Goal: Task Accomplishment & Management: Use online tool/utility

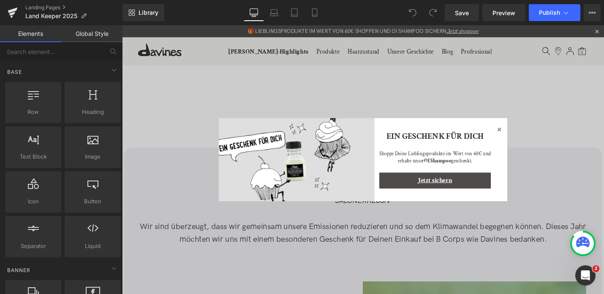
click at [316, 139] on icon at bounding box center [522, 136] width 10 height 10
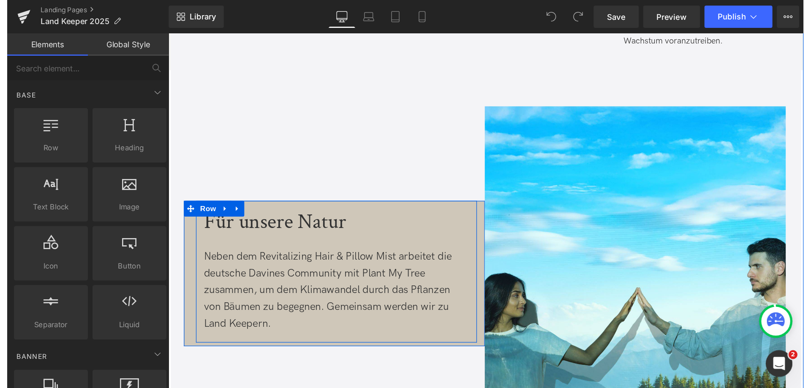
scroll to position [1816, 0]
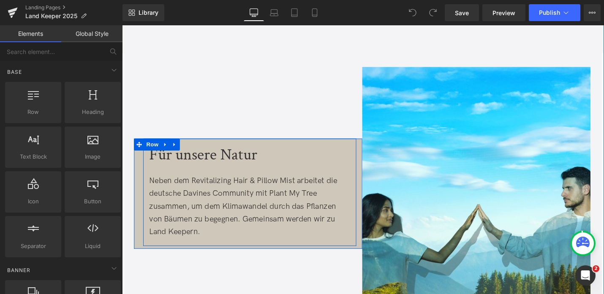
click at [198, 194] on div "Neben dem Revitalizing Hair & Pillow Mist arbeitet die deutsche Davines Communi…" at bounding box center [257, 218] width 213 height 68
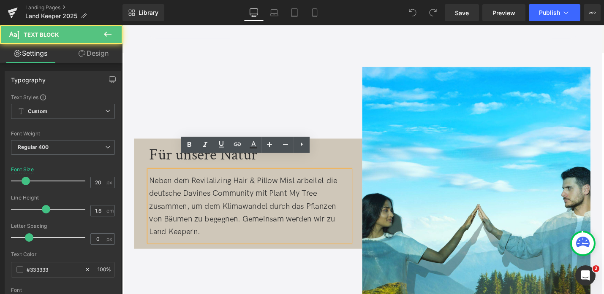
click at [156, 185] on span "Neben dem Revitalizing Hair & Pillow Mist arbeitet die deutsche Davines Communi…" at bounding box center [250, 217] width 199 height 64
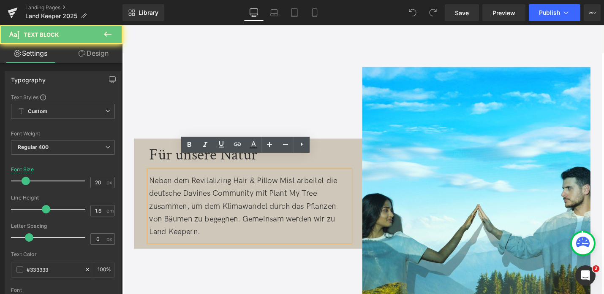
click at [164, 203] on span "Neben dem Revitalizing Hair & Pillow Mist arbeitet die deutsche Davines Communi…" at bounding box center [250, 217] width 199 height 64
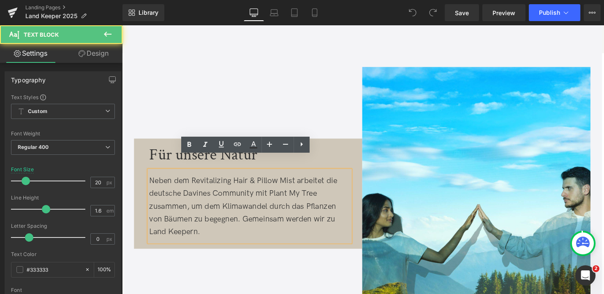
click at [160, 185] on span "Neben dem Revitalizing Hair & Pillow Mist arbeitet die deutsche Davines Communi…" at bounding box center [250, 217] width 199 height 64
drag, startPoint x: 151, startPoint y: 176, endPoint x: 171, endPoint y: 177, distance: 20.7
click at [171, 185] on span "Neben dem Revitalizing Hair & Pillow Mist arbeitet die deutsche Davines Communi…" at bounding box center [250, 217] width 199 height 64
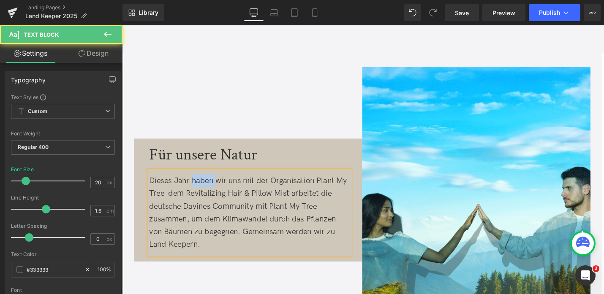
drag, startPoint x: 195, startPoint y: 172, endPoint x: 222, endPoint y: 170, distance: 27.1
click at [222, 185] on span "Dieses Jahr haben wir uns mit der Organisation Plant My Tree dem Revitalizing H…" at bounding box center [256, 224] width 210 height 78
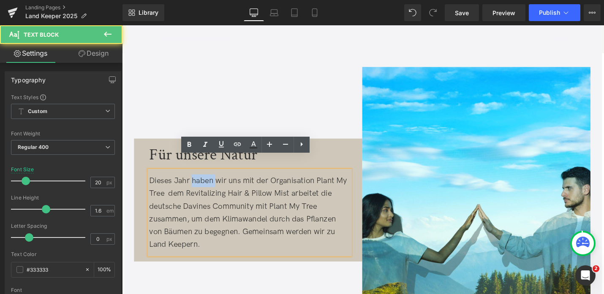
click at [222, 185] on span "Dieses Jahr haben wir uns mit der Organisation Plant My Tree dem Revitalizing H…" at bounding box center [256, 224] width 210 height 78
click at [257, 185] on span "Dieses Jahr haben wir uns mit der Organisation Plant My Tree dem Revitalizing H…" at bounding box center [256, 224] width 210 height 78
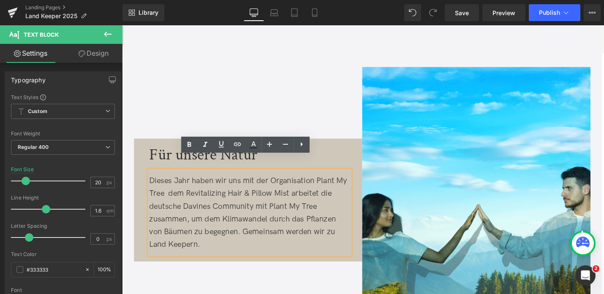
click at [257, 185] on span "Dieses Jahr haben wir uns mit der Organisation Plant My Tree dem Revitalizing H…" at bounding box center [256, 224] width 210 height 78
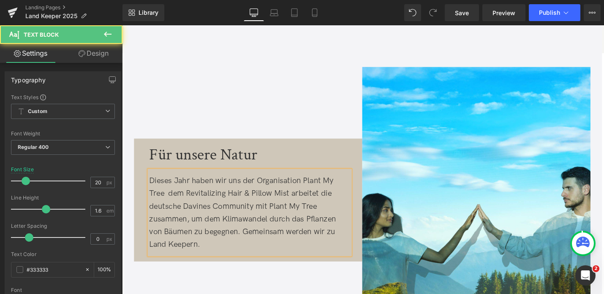
click at [169, 187] on span "Dieses Jahr haben wir uns der Organisation Plant My Tree dem Revitalizing Hair …" at bounding box center [250, 224] width 198 height 78
click at [151, 180] on div "Dieses Jahr haben wir uns der Organisation Plant My Tree angeschlossen. dem Rev…" at bounding box center [257, 225] width 213 height 90
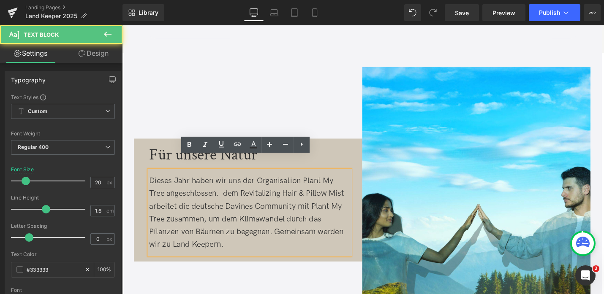
click at [155, 185] on span "Dieses Jahr haben wir uns der Organisation Plant My Tree angeschlossen. dem Rev…" at bounding box center [254, 224] width 207 height 78
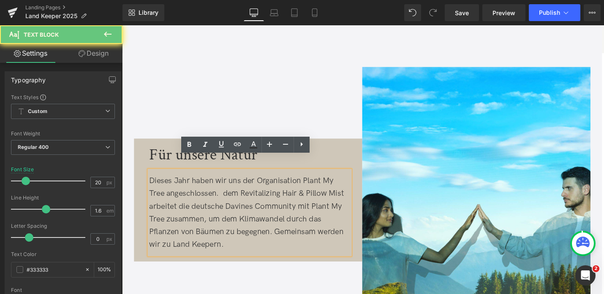
click at [151, 185] on span "Dieses Jahr haben wir uns der Organisation Plant My Tree angeschlossen. dem Rev…" at bounding box center [254, 224] width 207 height 78
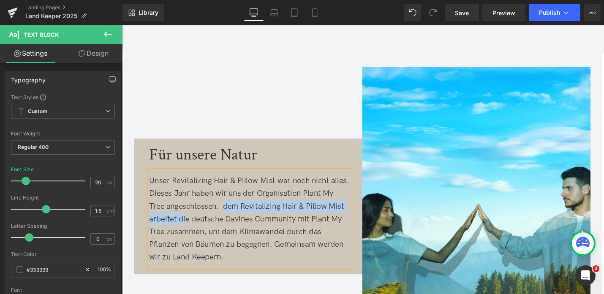
drag, startPoint x: 230, startPoint y: 205, endPoint x: 191, endPoint y: 217, distance: 40.7
click at [190, 218] on span "Unser Revitalizing Hair & Pillow Mist war noch nicht alles. Dieses Jahr haben w…" at bounding box center [257, 230] width 212 height 91
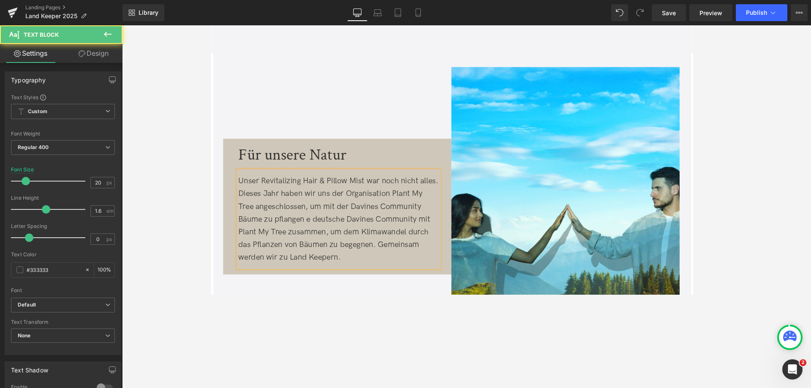
click at [298, 213] on span "Unser Revitalizing Hair & Pillow Mist war noch nicht alles. Dieses Jahr haben w…" at bounding box center [345, 230] width 212 height 91
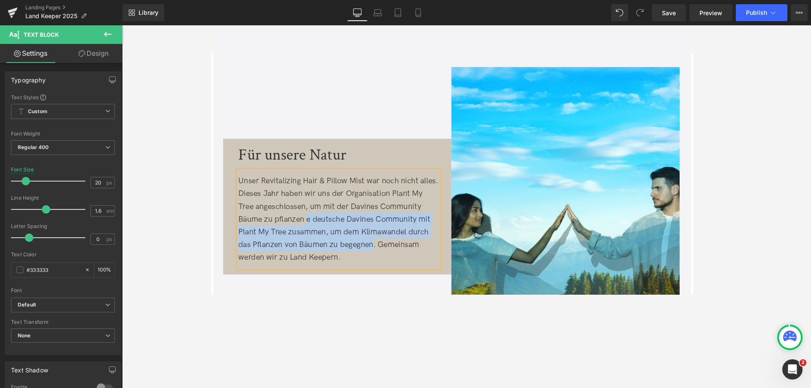
drag, startPoint x: 312, startPoint y: 215, endPoint x: 381, endPoint y: 242, distance: 74.2
click at [316, 242] on span "Unser Revitalizing Hair & Pillow Mist war noch nicht alles. Dieses Jahr haben w…" at bounding box center [345, 230] width 212 height 91
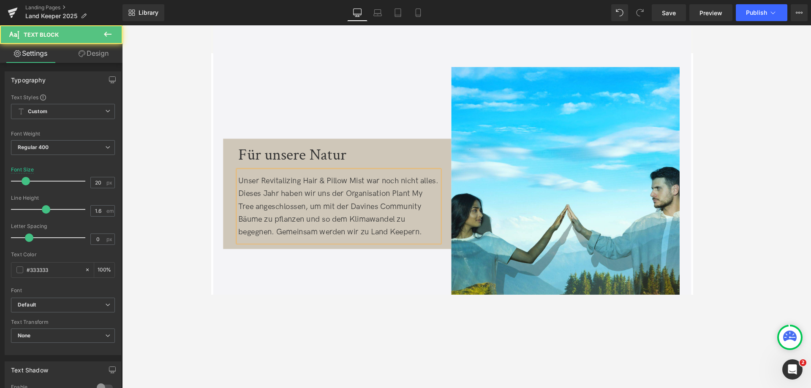
click at [316, 234] on div "Unser Revitalizing Hair & Pillow Mist war noch nicht alles. Dieses Jahr haben w…" at bounding box center [345, 218] width 213 height 68
click at [296, 229] on span "Unser Revitalizing Hair & Pillow Mist war noch nicht alles. Dieses Jahr haben w…" at bounding box center [345, 217] width 212 height 64
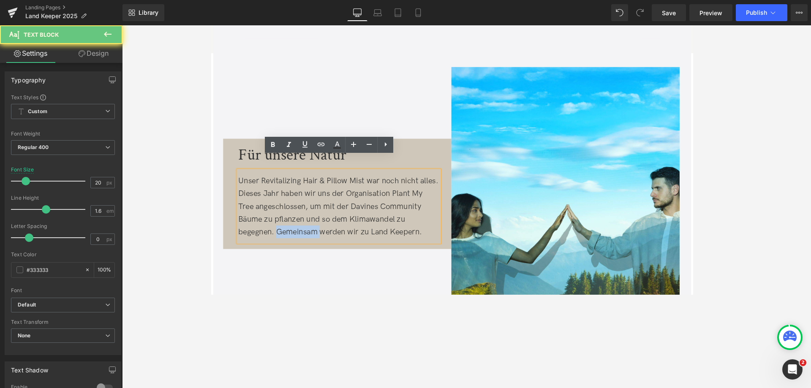
click at [296, 229] on span "Unser Revitalizing Hair & Pillow Mist war noch nicht alles. Dieses Jahr haben w…" at bounding box center [345, 217] width 212 height 64
click at [260, 159] on div "Für unsere Natur Text Block Unser Revitalizing Hair & Pillow Mist war noch nich…" at bounding box center [346, 203] width 226 height 106
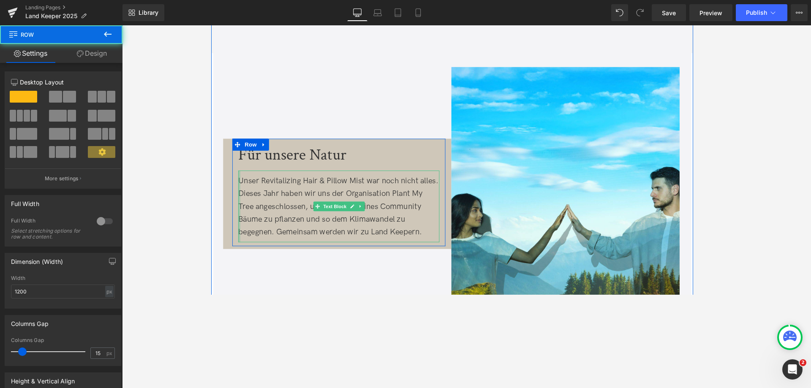
click at [239, 180] on div at bounding box center [240, 218] width 2 height 76
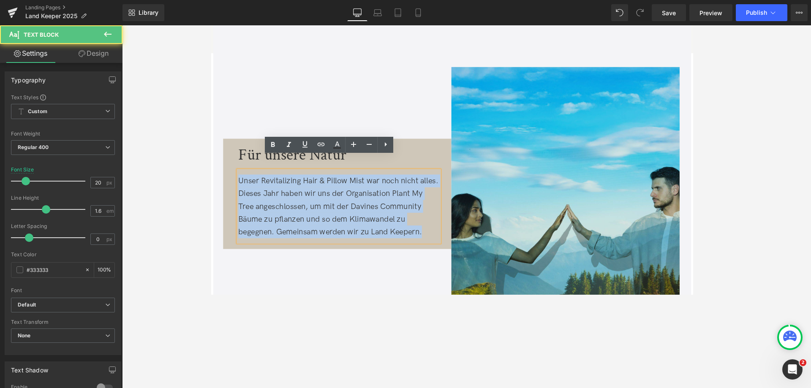
drag, startPoint x: 239, startPoint y: 175, endPoint x: 492, endPoint y: 241, distance: 261.1
click at [316, 241] on div "Für unsere Natur Text Block Unser Revitalizing Hair & Pillow Mist war noch nich…" at bounding box center [466, 241] width 494 height 384
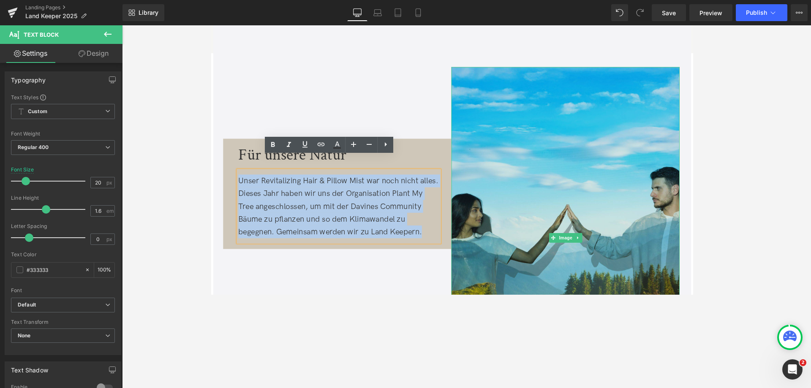
copy span "Unser Revitalizing Hair & Pillow Mist war noch nicht alles. Dieses Jahr haben w…"
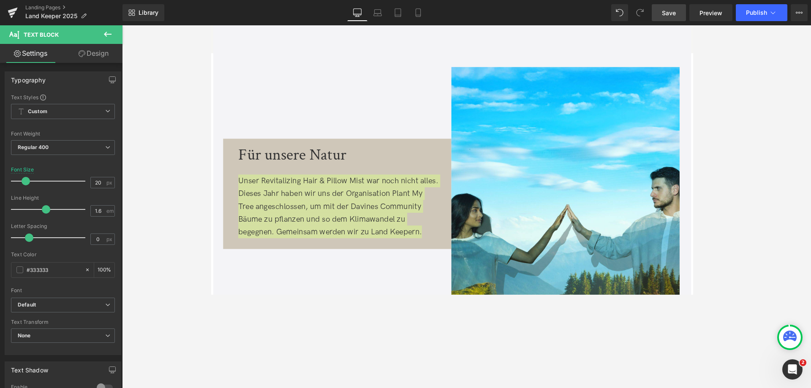
click at [316, 10] on link "Save" at bounding box center [669, 12] width 34 height 17
click at [316, 14] on span "Save" at bounding box center [669, 12] width 14 height 9
click at [41, 4] on div "Landing Pages Land Keeper 2025" at bounding box center [61, 12] width 122 height 25
click at [43, 7] on link "Landing Pages" at bounding box center [73, 7] width 97 height 7
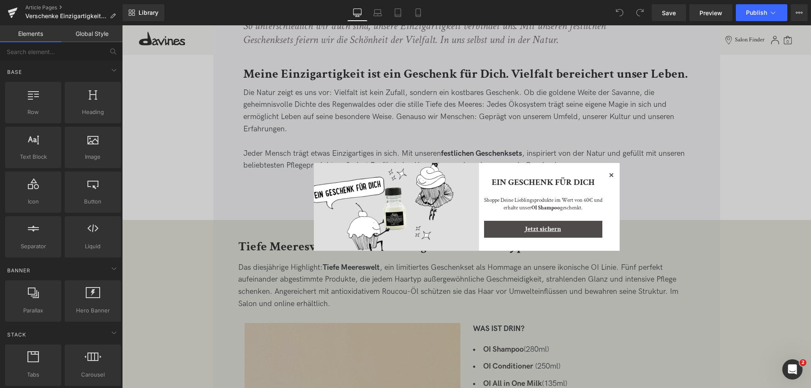
scroll to position [380, 0]
click at [611, 175] on icon at bounding box center [611, 175] width 4 height 4
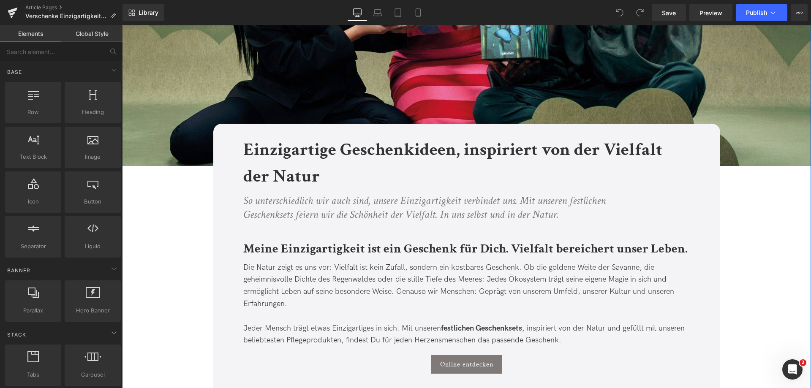
scroll to position [211, 0]
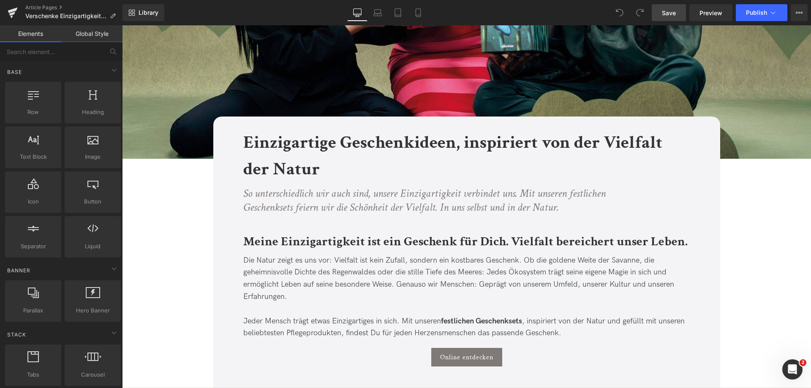
click at [665, 16] on span "Save" at bounding box center [669, 12] width 14 height 9
click at [672, 9] on span "Save" at bounding box center [669, 12] width 14 height 9
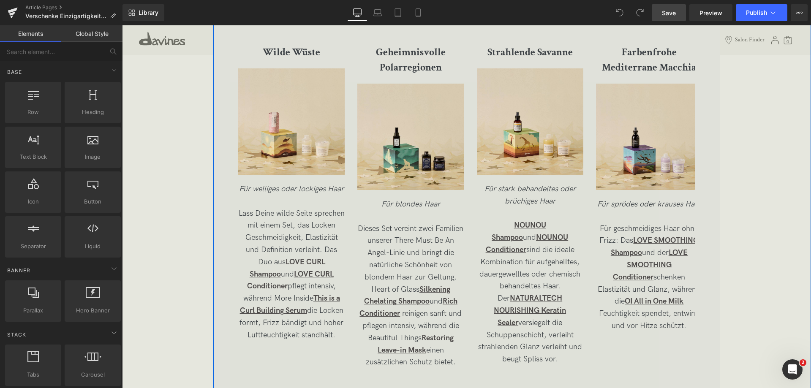
scroll to position [1563, 0]
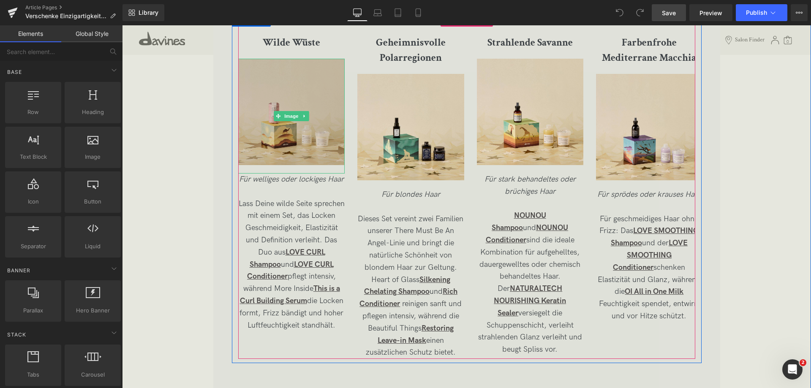
click at [296, 101] on img at bounding box center [291, 116] width 106 height 115
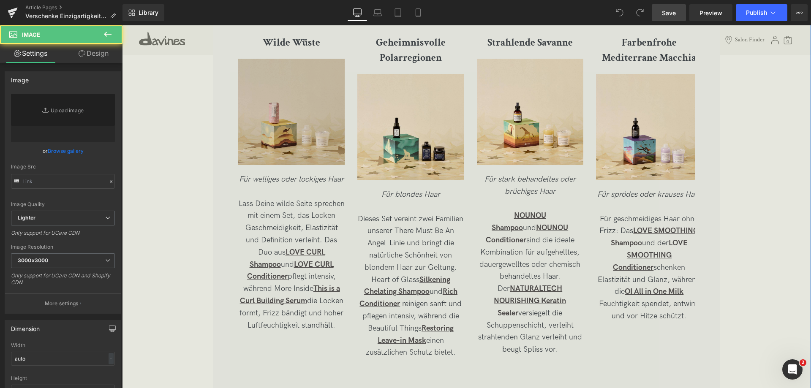
type input "https://ucarecdn.com/c2c1eee6-2d35-4d74-9026-5351bd5f0621/-/format/auto/-/previ…"
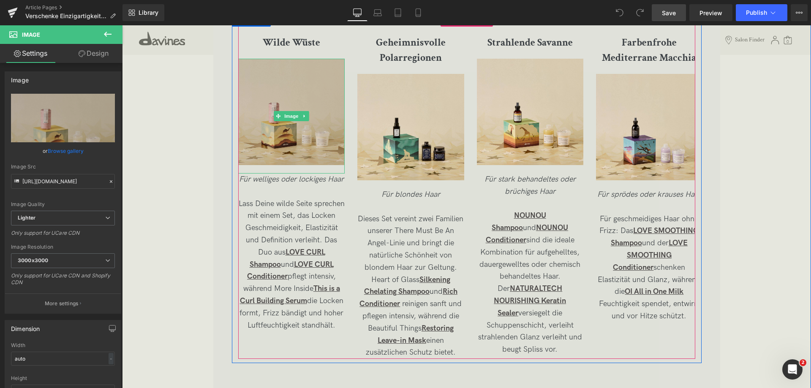
click at [287, 97] on img at bounding box center [291, 116] width 106 height 115
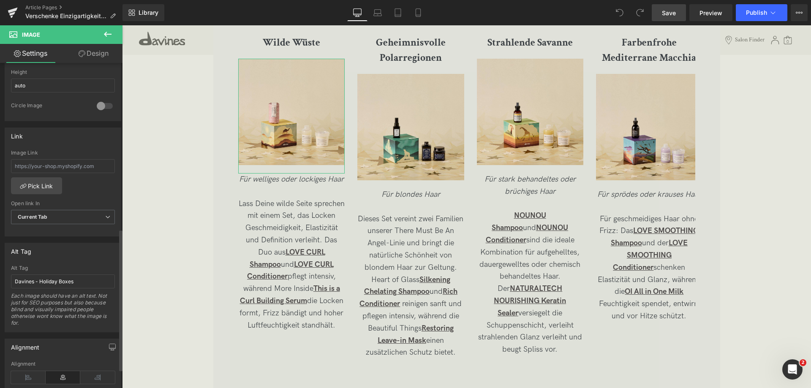
scroll to position [298, 0]
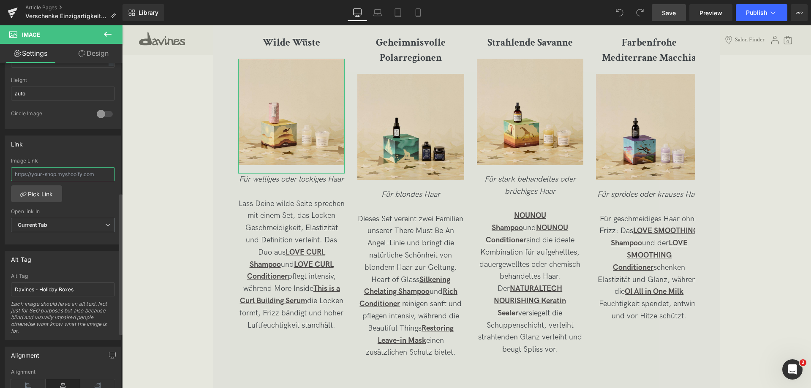
click at [66, 174] on input "text" at bounding box center [63, 174] width 104 height 14
type input "https://de.davines.com/products/wilde-wuste"
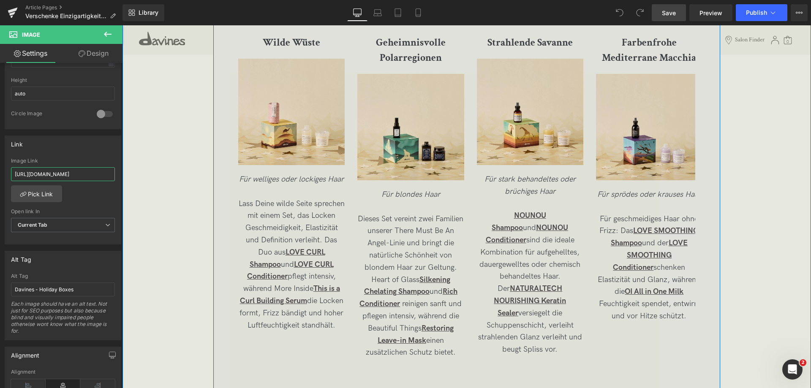
drag, startPoint x: 136, startPoint y: 198, endPoint x: 205, endPoint y: 174, distance: 72.4
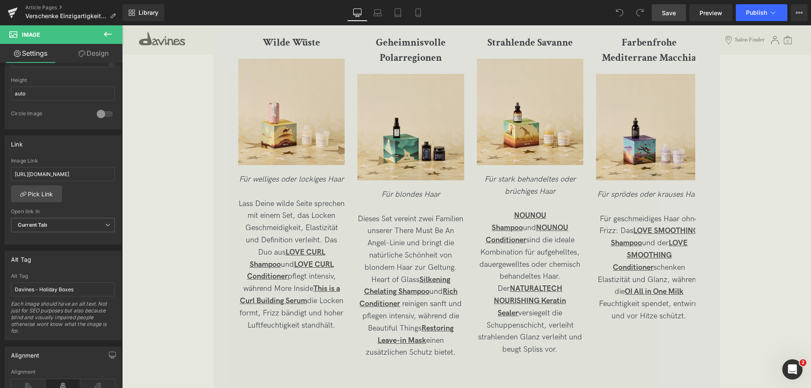
click at [656, 15] on link "Save" at bounding box center [669, 12] width 34 height 17
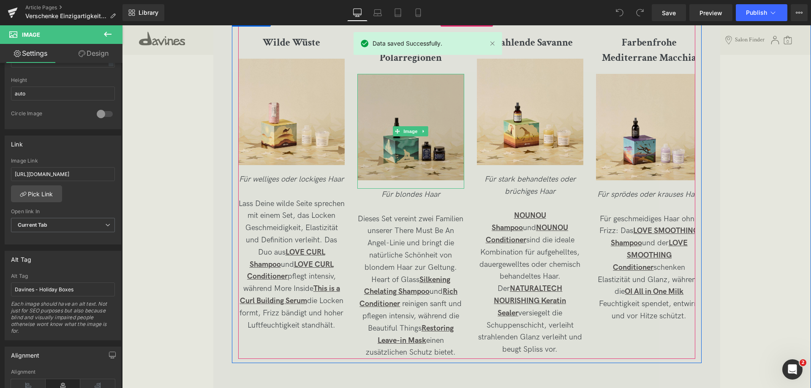
click at [399, 103] on img at bounding box center [410, 131] width 106 height 115
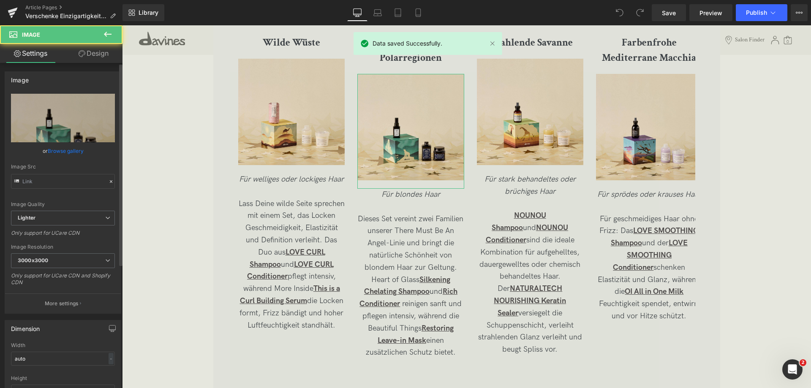
type input "https://ucarecdn.com/c916ad13-f93f-47e2-897a-0b3e2d62db91/-/format/auto/-/previ…"
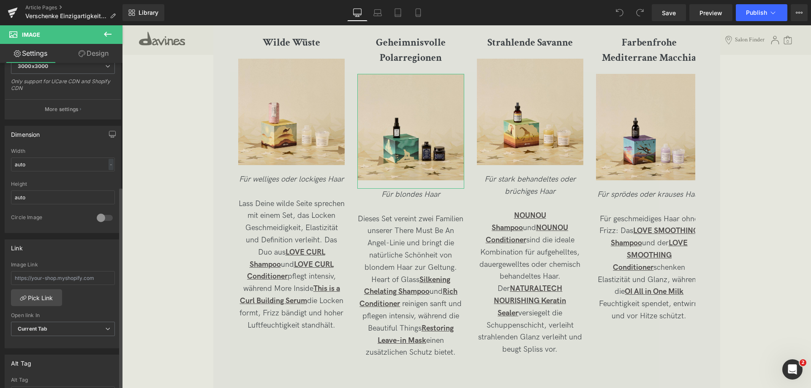
scroll to position [211, 0]
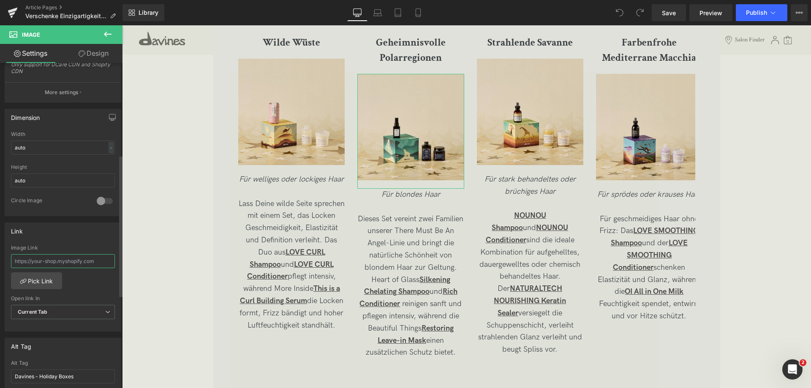
click at [29, 261] on input "text" at bounding box center [63, 261] width 104 height 14
paste input "https://de.davines.com/products/wilde-wuste"
type input "https://de.davines.com/products/geheimnisvolle-polarregionen"
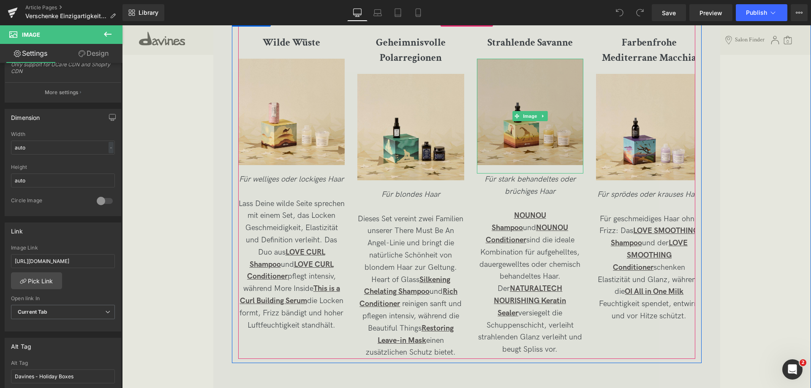
click at [512, 81] on img at bounding box center [530, 116] width 106 height 115
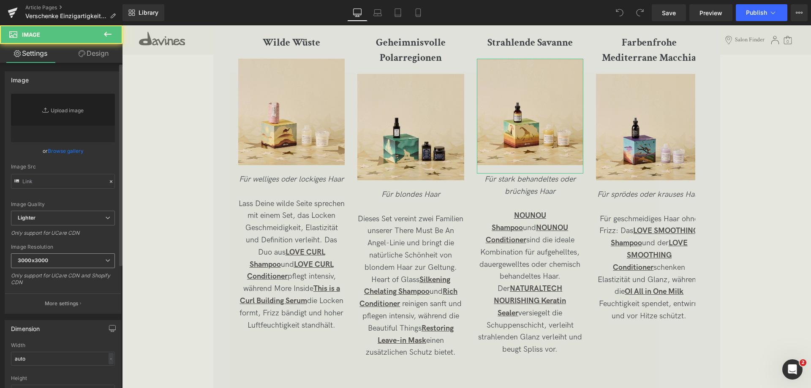
type input "https://ucarecdn.com/af1776a0-879b-441a-9d1d-9218fecf6455/-/format/auto/-/previ…"
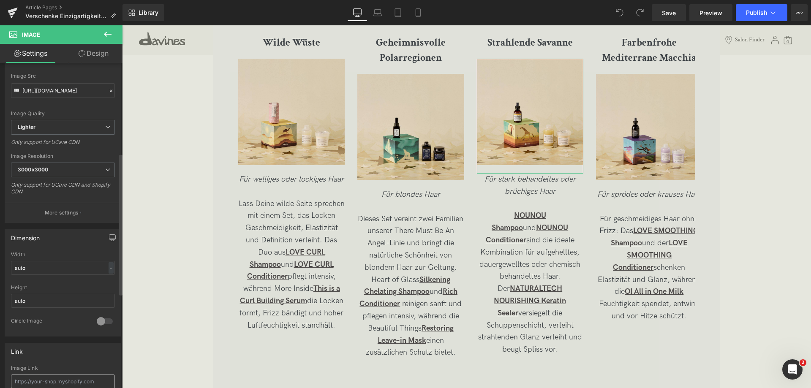
scroll to position [211, 0]
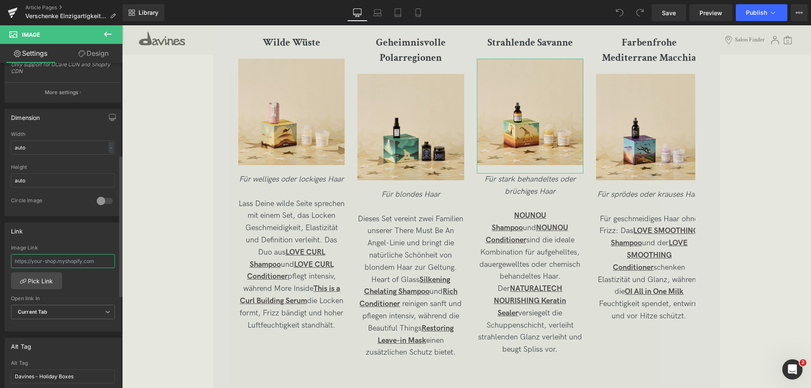
click at [37, 264] on input "text" at bounding box center [63, 261] width 104 height 14
paste input "https://de.davines.com/products/wilde-wuste"
type input "https://de.davines.com/products/wilde-wuste/strahlende-savanne"
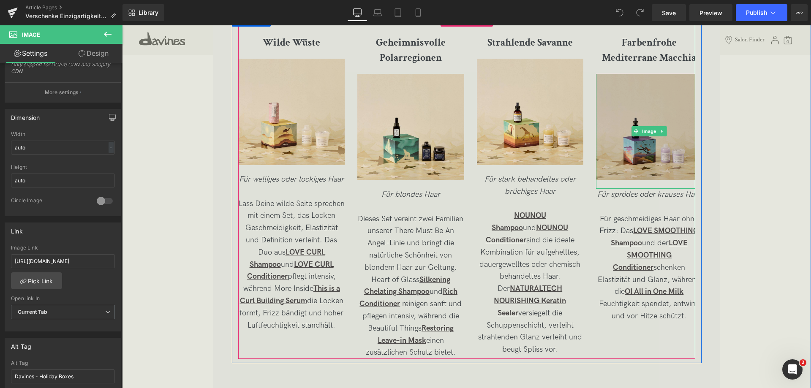
click at [649, 89] on img at bounding box center [649, 131] width 106 height 115
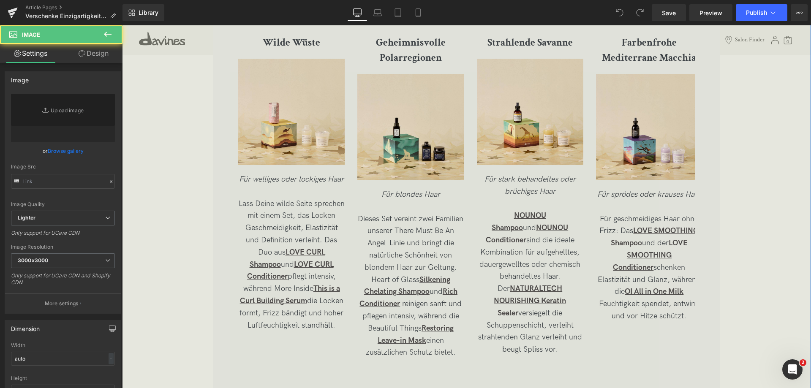
type input "https://ucarecdn.com/99b5ef8b-a319-4d42-b768-b6f3ede5a0f7/-/format/auto/-/previ…"
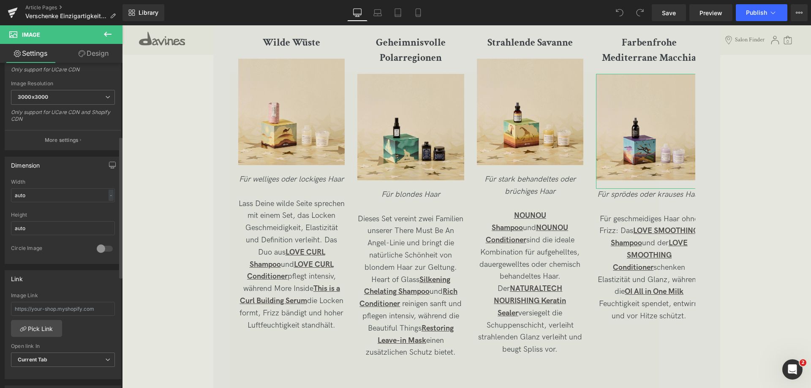
scroll to position [169, 0]
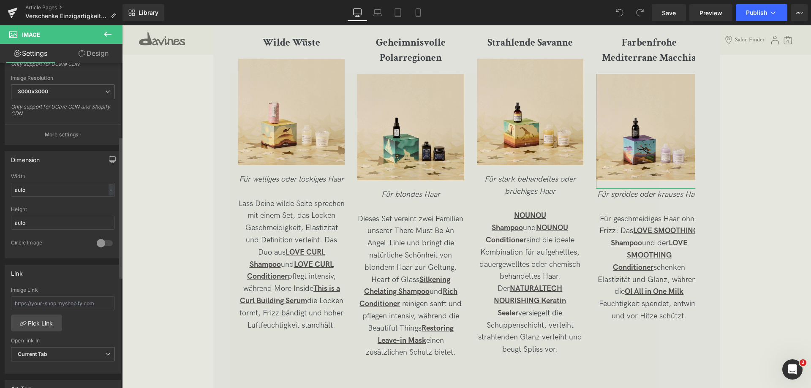
drag, startPoint x: 54, startPoint y: 295, endPoint x: 93, endPoint y: 294, distance: 38.4
click at [54, 295] on div "Image Link" at bounding box center [63, 300] width 104 height 27
click at [83, 298] on input "text" at bounding box center [63, 303] width 104 height 14
click at [76, 307] on input "text" at bounding box center [63, 303] width 104 height 14
click at [53, 307] on input "text" at bounding box center [63, 303] width 104 height 14
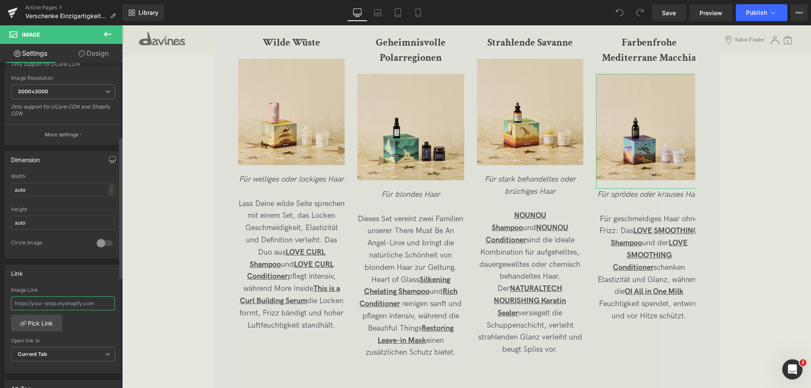
paste input "https://de.davines.com/products/wilde-wuste"
type input "https://de.davines.com/products/farbenfrohe-mediterrane-macchia"
click at [671, 18] on link "Save" at bounding box center [669, 12] width 34 height 17
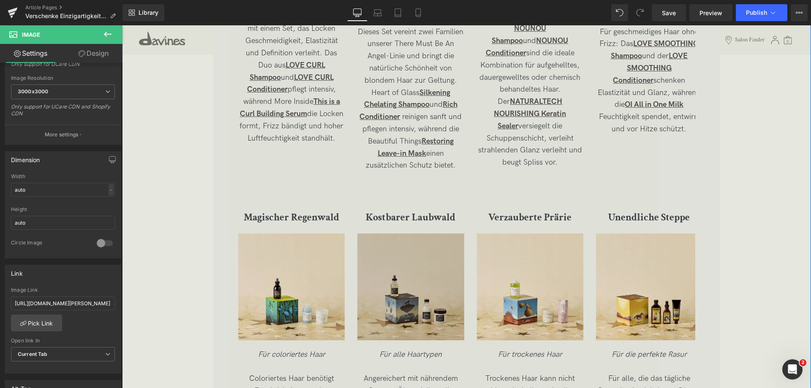
scroll to position [1774, 0]
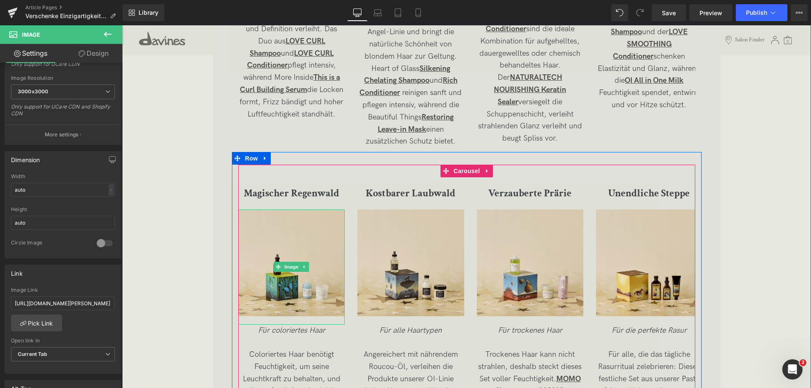
click at [306, 229] on img at bounding box center [291, 266] width 106 height 115
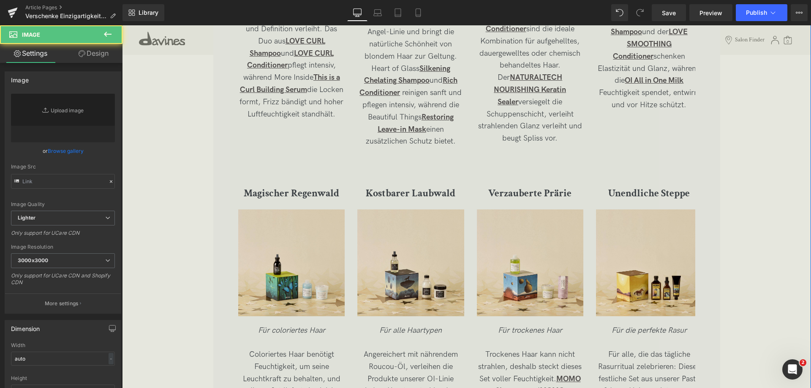
type input "https://ucarecdn.com/14a88088-fddf-4f66-9229-8d0da44c44d2/-/format/auto/-/previ…"
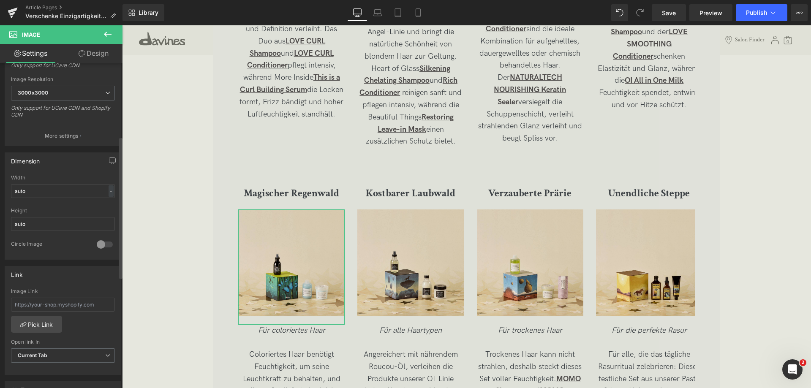
scroll to position [169, 0]
click at [28, 307] on input "text" at bounding box center [63, 303] width 104 height 14
paste input "https://de.davines.com/products/wilde-wuste"
type input "https://de.davines.com/products/magischer-regenwald"
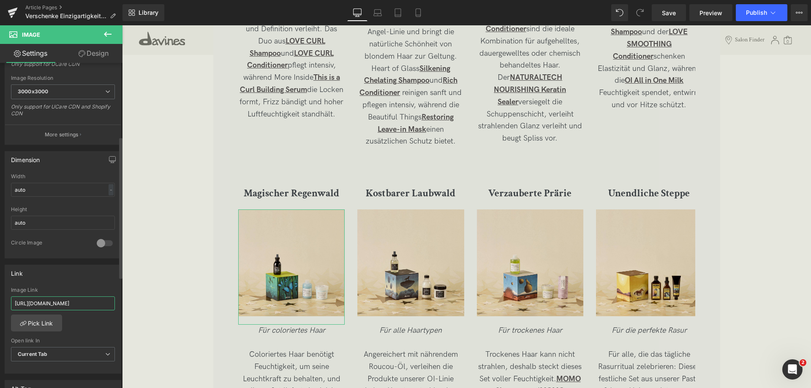
scroll to position [0, 39]
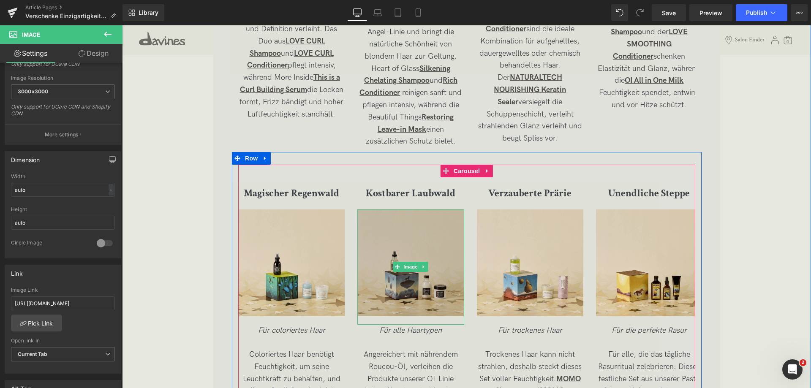
click at [408, 216] on img at bounding box center [410, 266] width 106 height 115
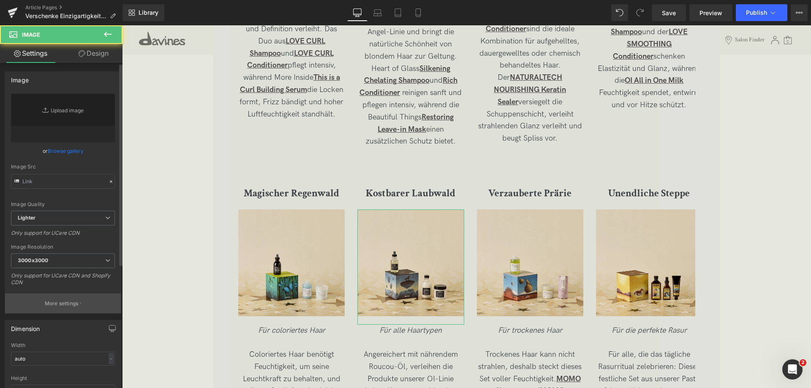
type input "https://ucarecdn.com/41576cab-436b-493f-a8b8-d822106d778e/-/format/auto/-/previ…"
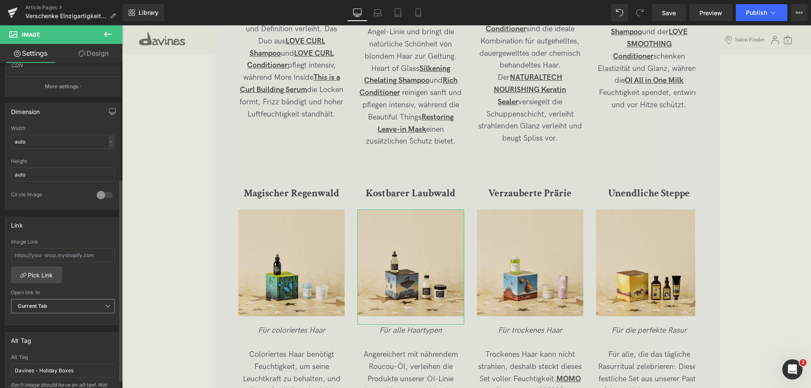
scroll to position [253, 0]
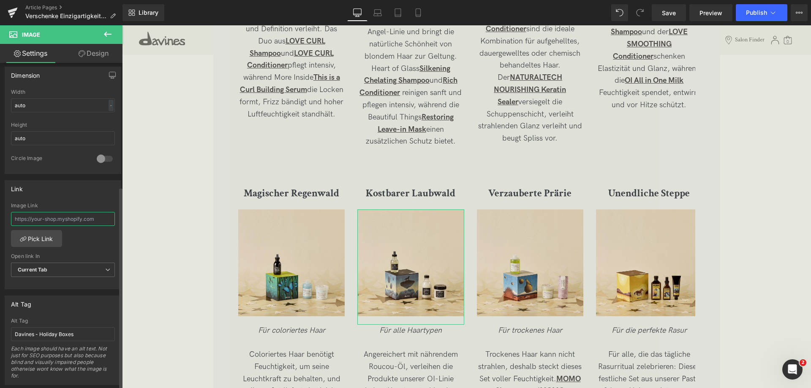
click at [75, 215] on input "text" at bounding box center [63, 219] width 104 height 14
paste input "https://de.davines.com/products/wilde-wuste"
click at [98, 220] on input "https://de.davines.com/products/kostbarer-regenwald" at bounding box center [63, 219] width 104 height 14
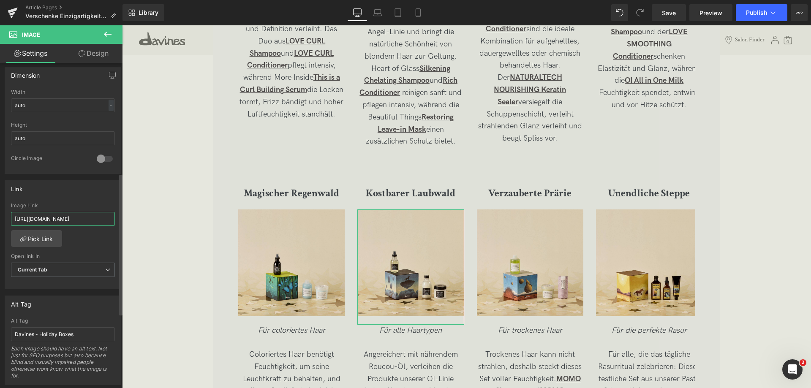
type input "https://de.davines.com/products/kostbarer-laubwald"
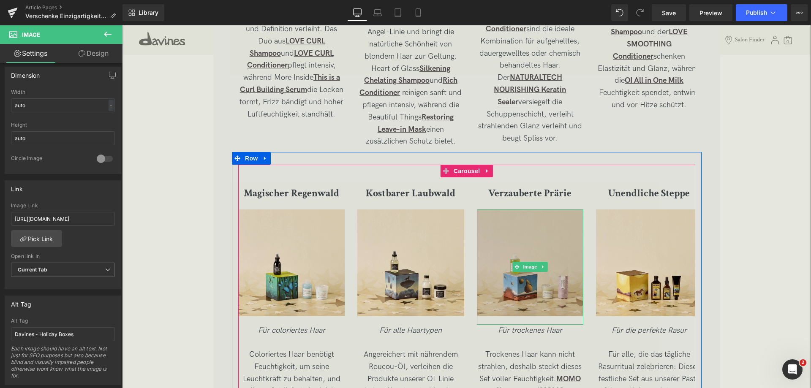
click at [522, 214] on img at bounding box center [530, 266] width 106 height 115
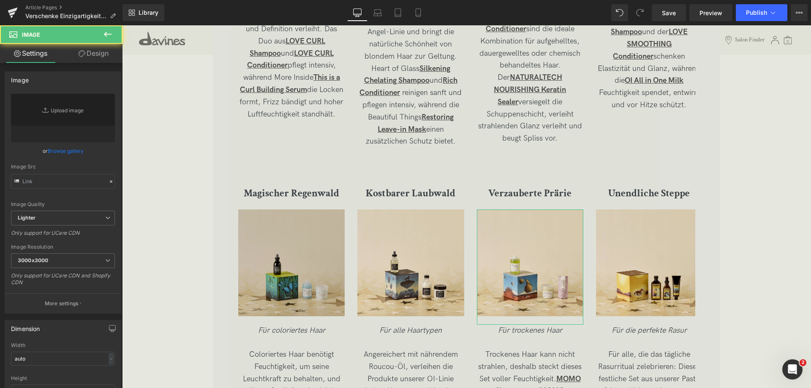
type input "https://ucarecdn.com/392b4e22-3626-4900-856d-3819c23fbce2/-/format/auto/-/previ…"
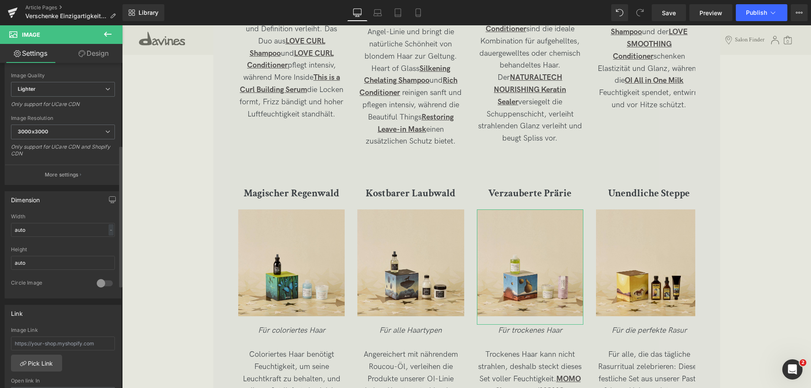
scroll to position [211, 0]
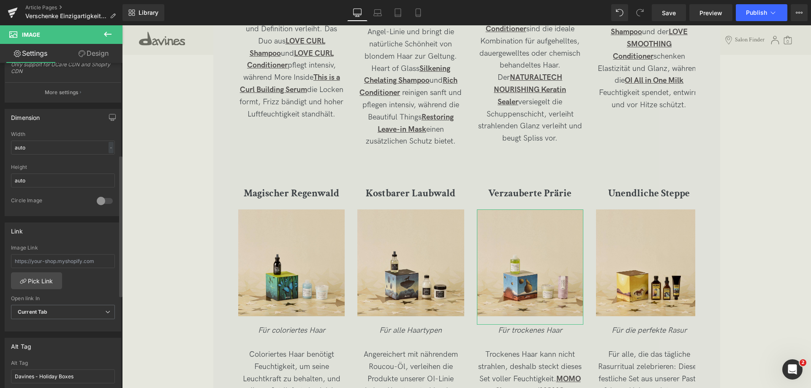
click at [65, 253] on div "Image Link" at bounding box center [63, 258] width 104 height 27
drag, startPoint x: 65, startPoint y: 252, endPoint x: 66, endPoint y: 257, distance: 5.7
click at [66, 255] on div "Image Link" at bounding box center [63, 258] width 104 height 27
click at [67, 261] on input "text" at bounding box center [63, 261] width 104 height 14
paste input "https://de.davines.com/products/wilde-wuste"
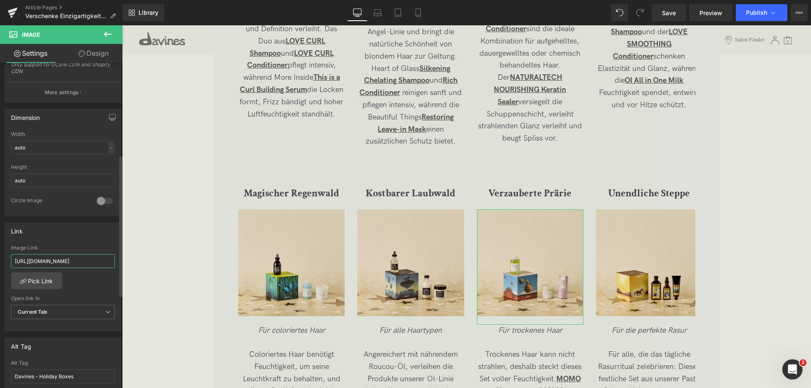
scroll to position [0, 0]
type input "https://de.davines.com/products/verzauberte-prarie"
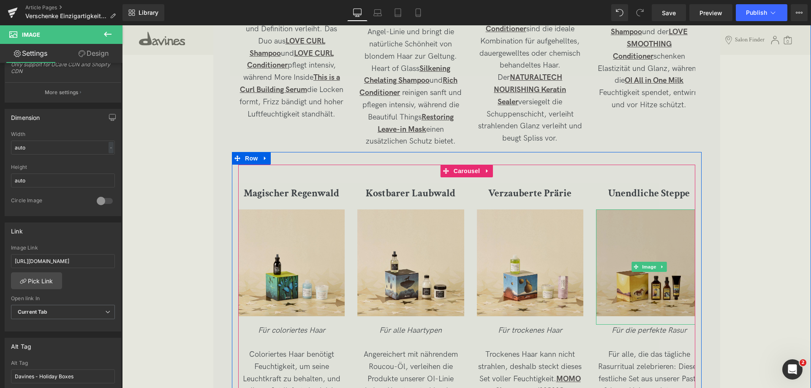
click at [627, 254] on img at bounding box center [649, 266] width 106 height 115
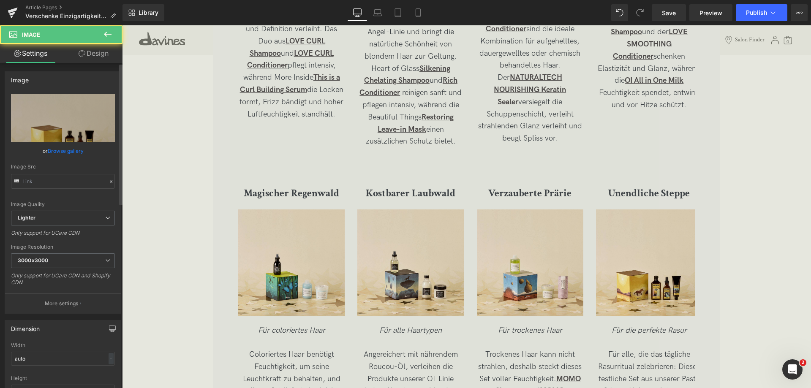
type input "https://ucarecdn.com/8aa10443-d300-43cb-83f4-cd2d952e8686/-/format/auto/-/previ…"
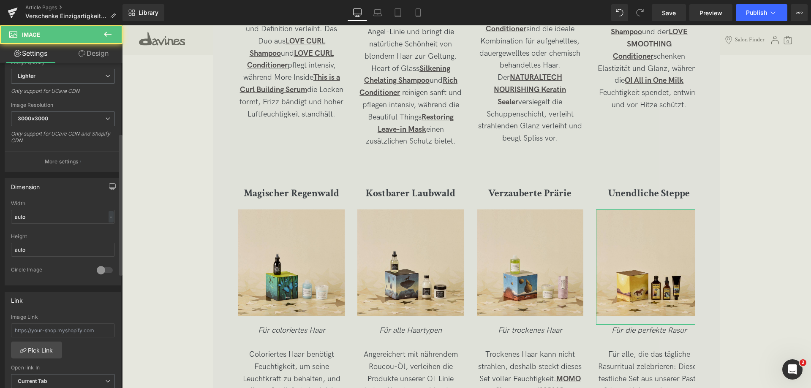
scroll to position [169, 0]
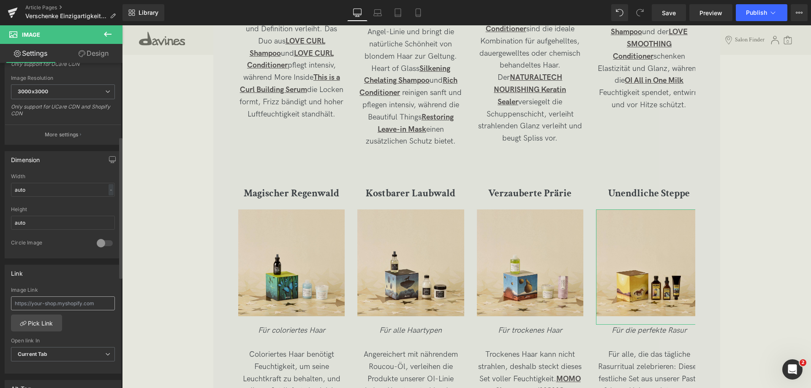
click at [44, 296] on div "Image Link" at bounding box center [63, 300] width 104 height 27
click at [44, 302] on input "text" at bounding box center [63, 303] width 104 height 14
paste input "https://de.davines.com/products/wilde-wuste"
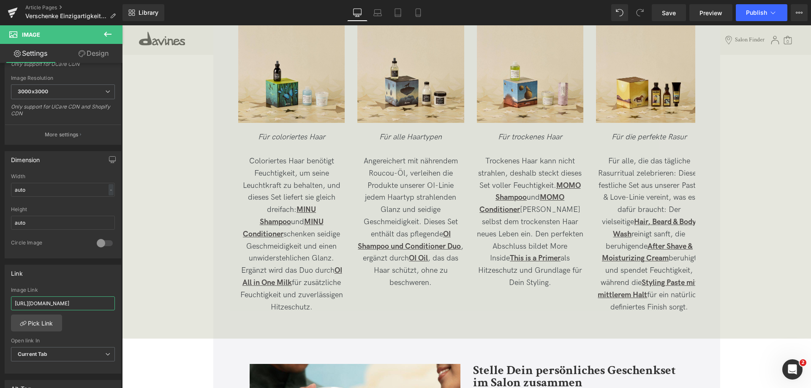
scroll to position [2112, 0]
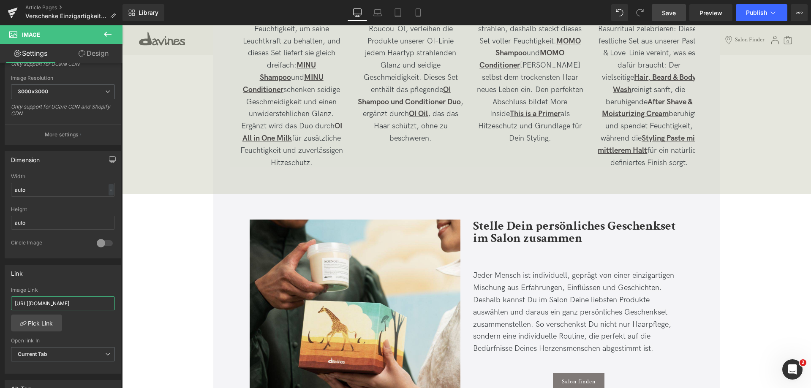
type input "https://de.davines.com/products/unendliche-steppe"
click at [669, 10] on span "Save" at bounding box center [669, 12] width 14 height 9
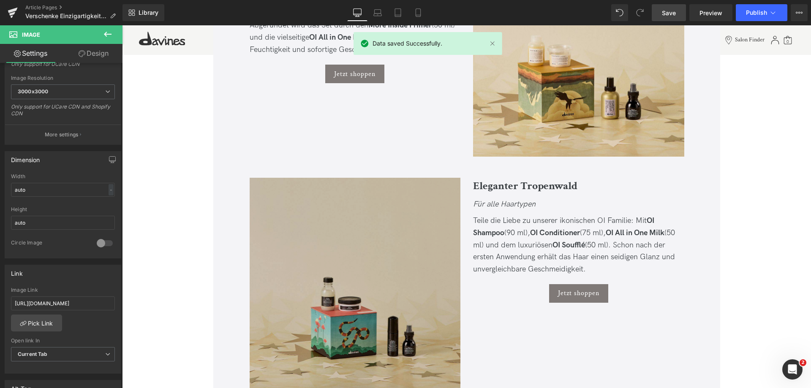
scroll to position [1098, 0]
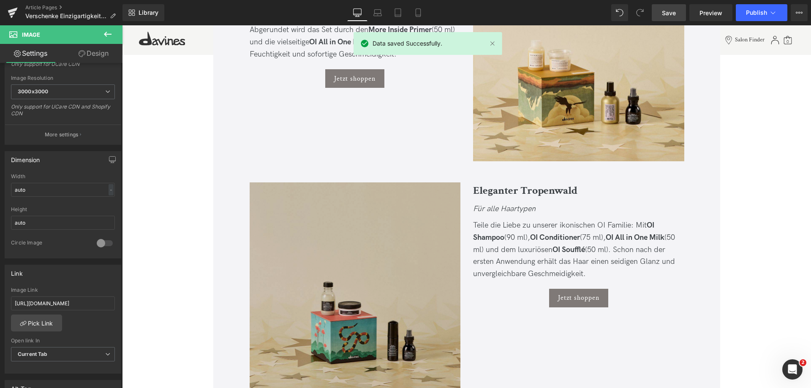
click at [361, 223] on img at bounding box center [355, 287] width 211 height 211
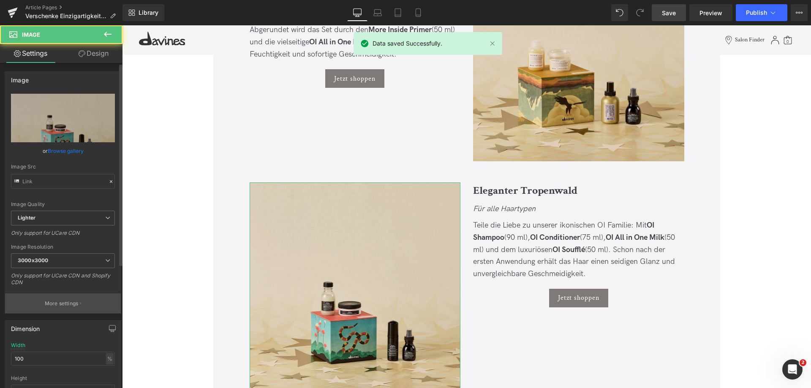
type input "https://ucarecdn.com/de5bd608-0f75-4f4f-b162-797c140969f8/-/format/auto/-/previ…"
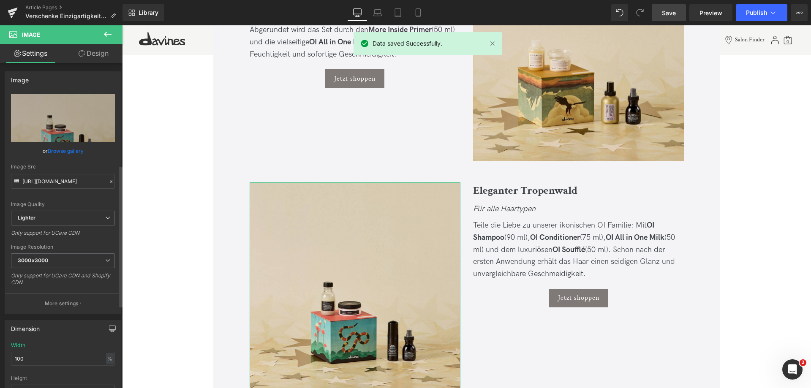
scroll to position [253, 0]
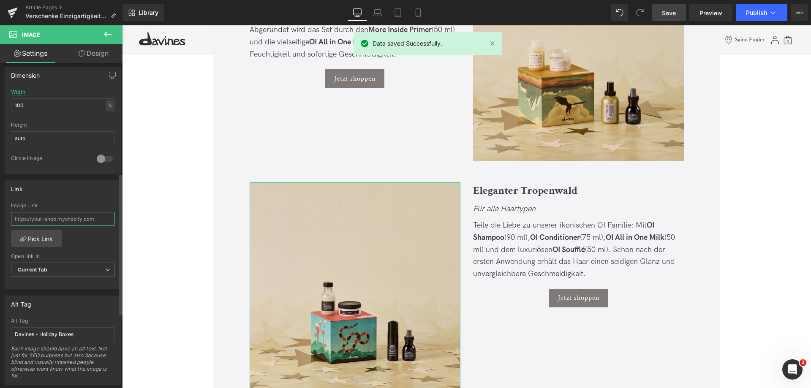
click at [66, 218] on input "text" at bounding box center [63, 219] width 104 height 14
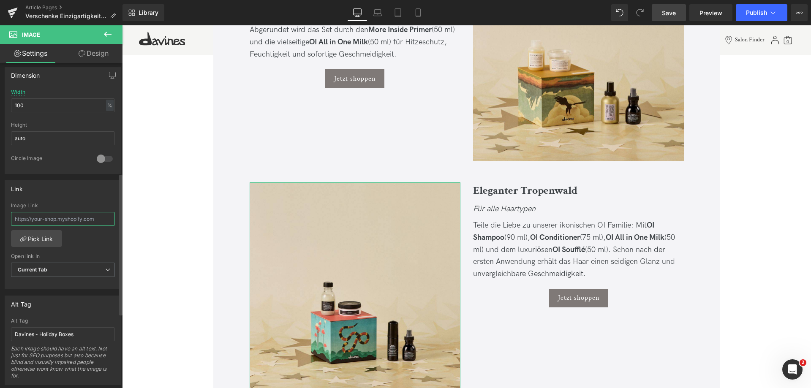
paste input "https://de.davines.com/products/wilde-wuste"
type input "https://de.davines.com/products/eleganter-tropenwald"
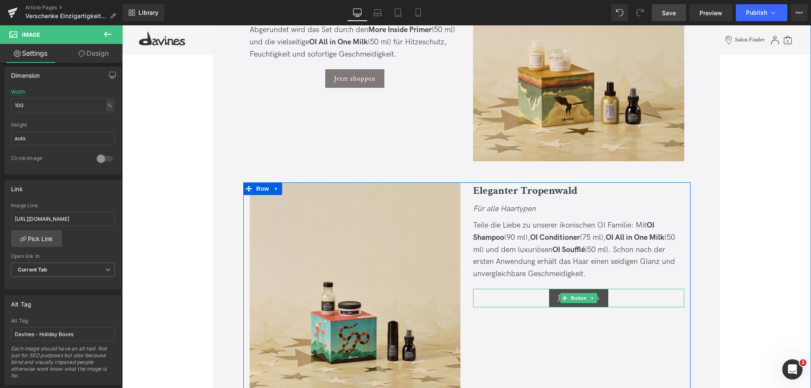
click at [574, 298] on span "Button" at bounding box center [578, 298] width 19 height 10
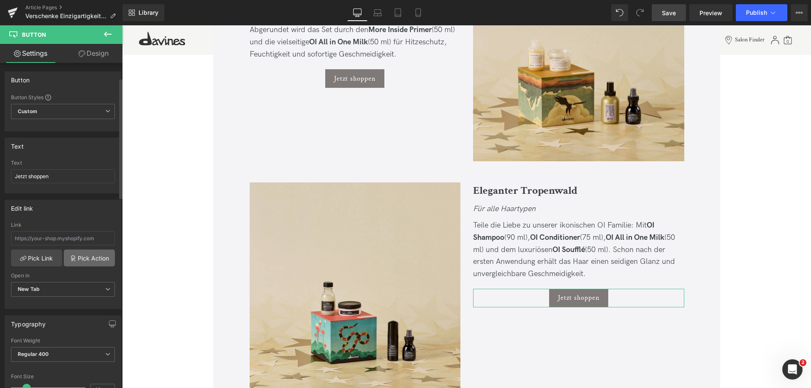
scroll to position [42, 0]
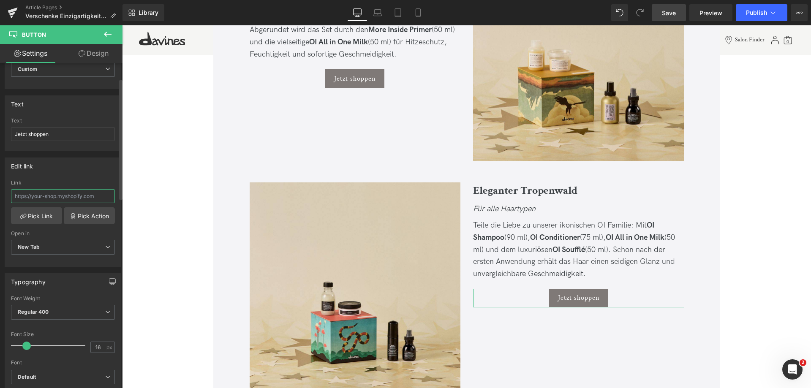
click at [75, 193] on input "text" at bounding box center [63, 196] width 104 height 14
paste input "https://de.davines.com/products/eleganter-tropenwald"
type input "https://de.davines.com/products/eleganter-tropenwald"
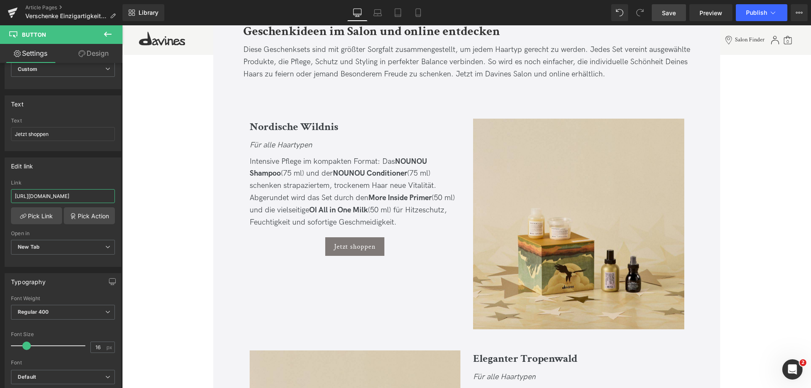
scroll to position [929, 0]
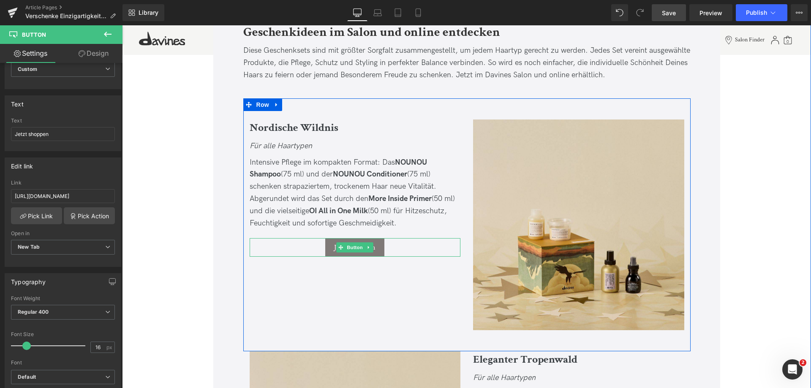
click at [351, 248] on span "Button" at bounding box center [354, 247] width 19 height 10
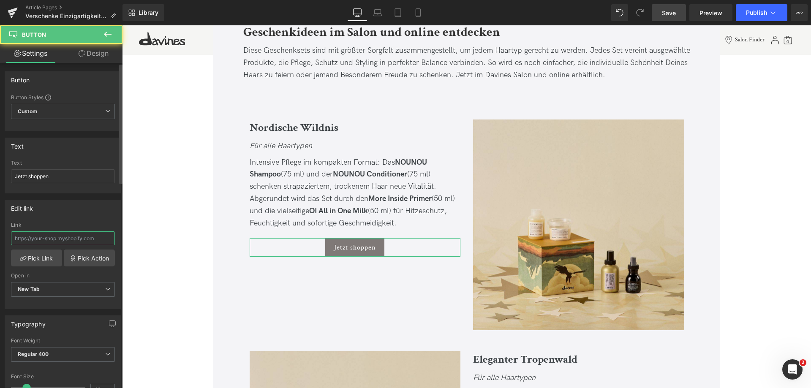
click at [31, 236] on input "text" at bounding box center [63, 238] width 104 height 14
paste input "https://de.davines.com/products/eleganter-tropenwald"
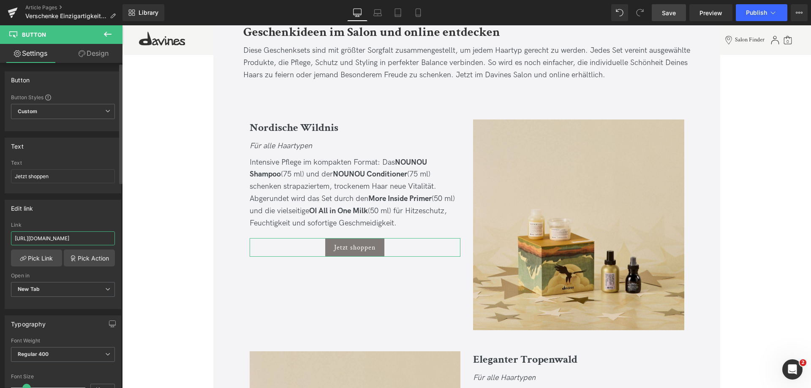
scroll to position [0, 0]
type input "https://de.davines.com/products/nordische-wildnis"
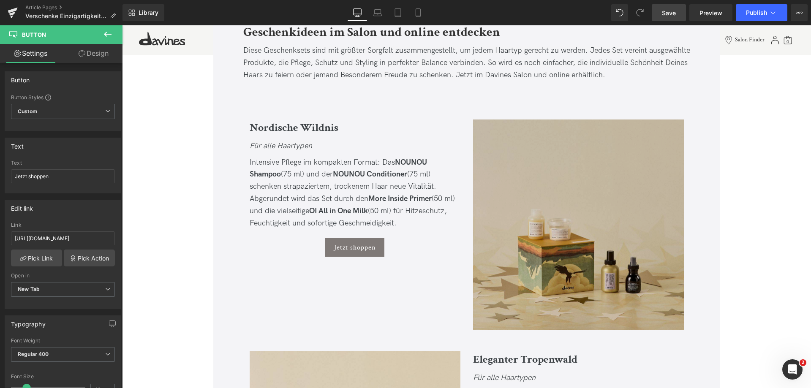
click at [637, 163] on img at bounding box center [578, 225] width 211 height 211
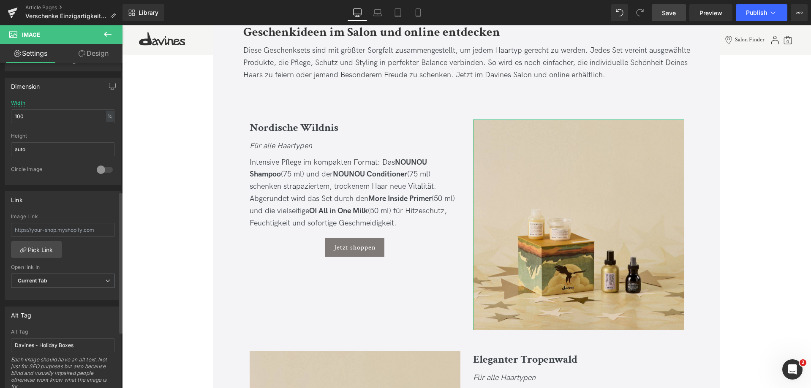
scroll to position [296, 0]
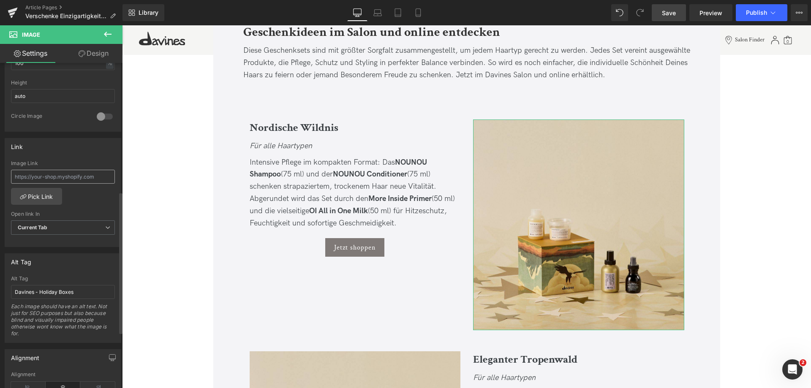
drag, startPoint x: 84, startPoint y: 163, endPoint x: 80, endPoint y: 174, distance: 12.2
click at [83, 165] on div "Image Link" at bounding box center [63, 163] width 104 height 6
click at [78, 179] on input "text" at bounding box center [63, 177] width 104 height 14
paste input "https://de.davines.com/products/nordische-wildnis"
type input "https://de.davines.com/products/nordische-wildnis"
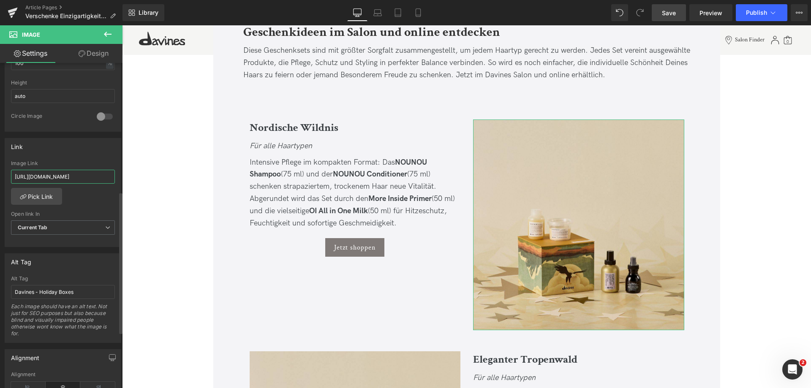
scroll to position [0, 30]
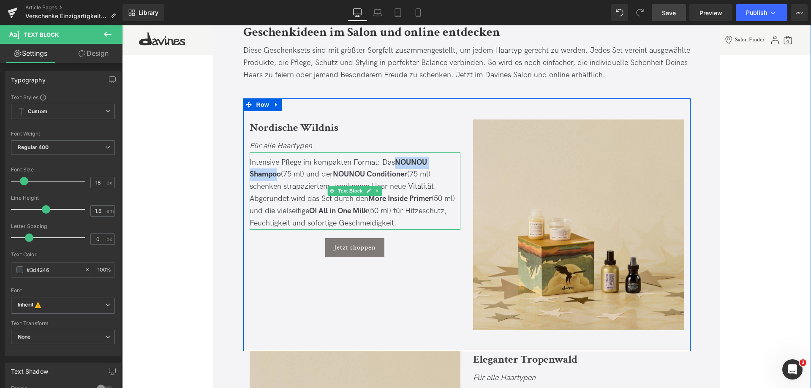
drag, startPoint x: 398, startPoint y: 161, endPoint x: 277, endPoint y: 180, distance: 122.3
click at [277, 180] on div "Intensive Pflege im kompakten Format: Das NOUNOU Shampoo (75 ml) und der NOUNOU…" at bounding box center [355, 193] width 211 height 73
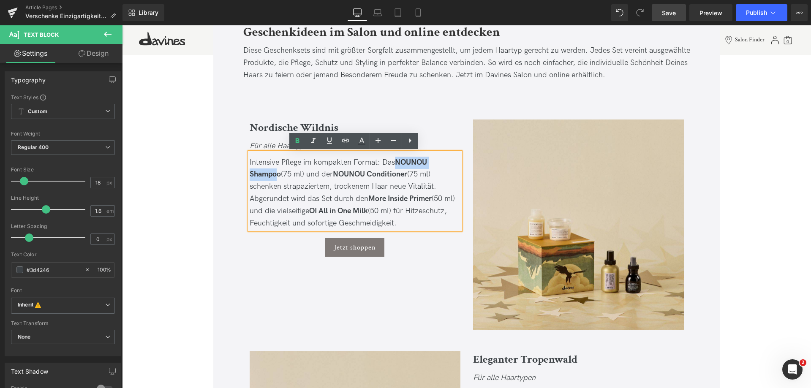
click at [396, 162] on strong "NOUNOU Shampoo" at bounding box center [338, 168] width 177 height 21
drag, startPoint x: 397, startPoint y: 162, endPoint x: 280, endPoint y: 177, distance: 117.6
click at [280, 177] on span "Intensive Pflege im kompakten Format: Das NOUNOU Shampoo (75 ml) und der NOUNOU…" at bounding box center [352, 193] width 205 height 70
click at [330, 139] on icon at bounding box center [329, 141] width 10 height 10
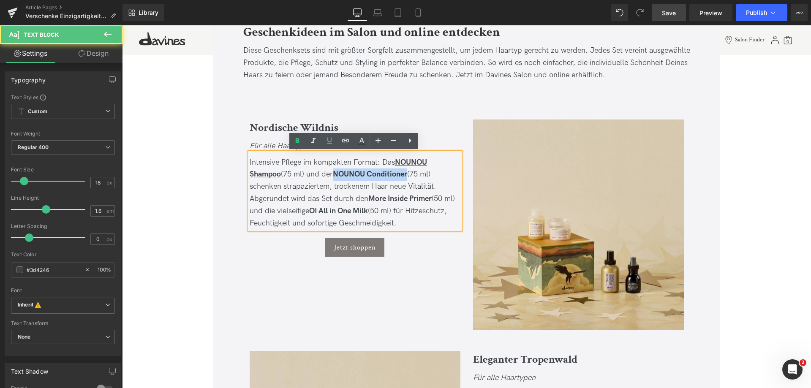
drag, startPoint x: 336, startPoint y: 174, endPoint x: 409, endPoint y: 175, distance: 73.1
click at [407, 175] on strong "NOUNOU Conditioner" at bounding box center [370, 174] width 74 height 9
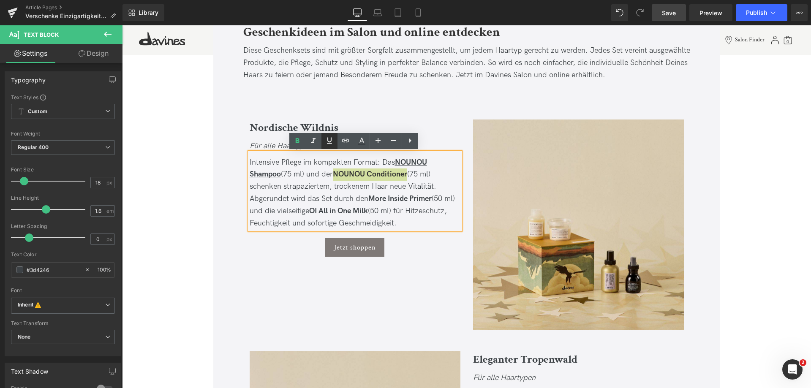
click at [326, 143] on icon at bounding box center [329, 141] width 10 height 10
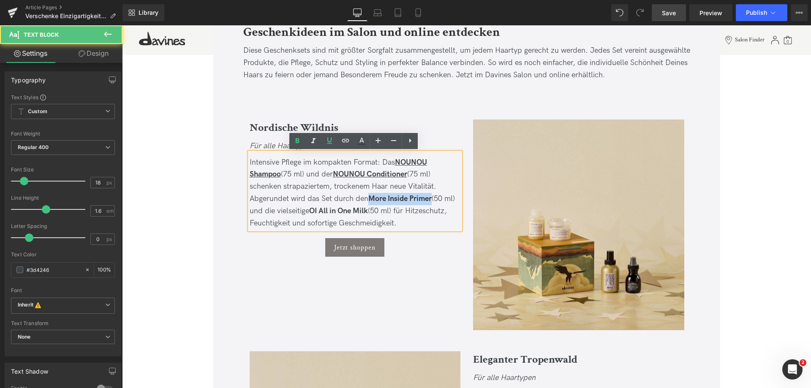
drag, startPoint x: 368, startPoint y: 199, endPoint x: 432, endPoint y: 199, distance: 63.4
click at [432, 199] on strong "More Inside Primer" at bounding box center [399, 198] width 63 height 9
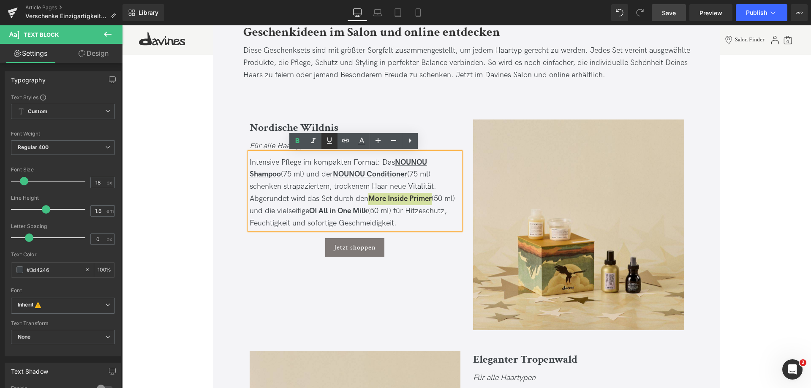
click at [329, 141] on icon at bounding box center [329, 141] width 10 height 10
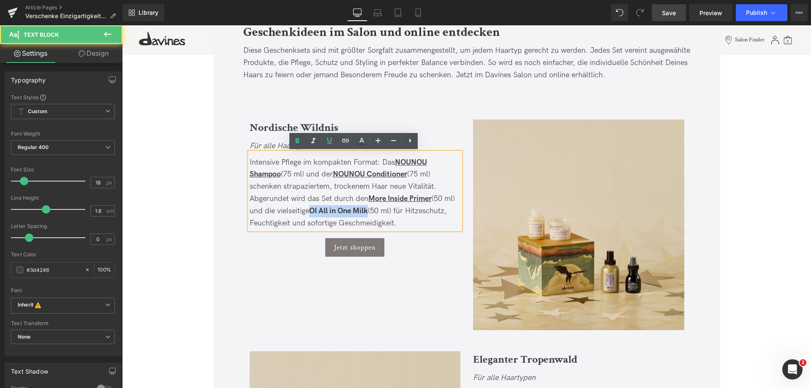
drag, startPoint x: 311, startPoint y: 209, endPoint x: 369, endPoint y: 210, distance: 57.9
click at [368, 210] on strong "OI All in One Milk" at bounding box center [338, 211] width 59 height 9
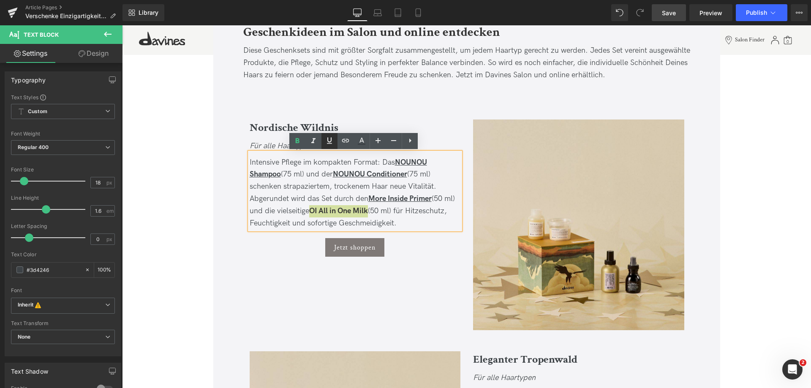
click at [333, 144] on icon at bounding box center [329, 141] width 10 height 10
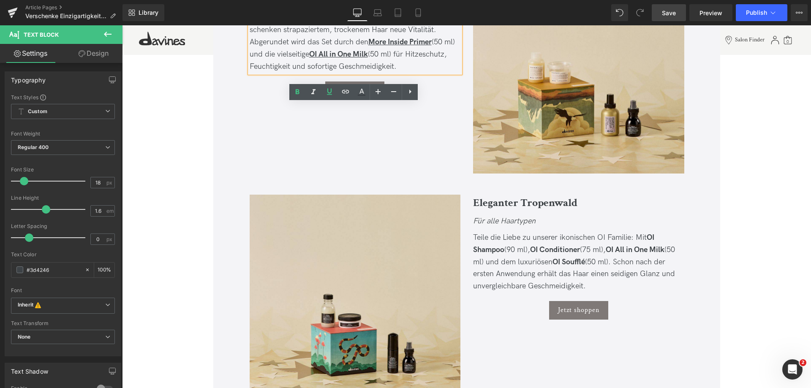
scroll to position [1098, 0]
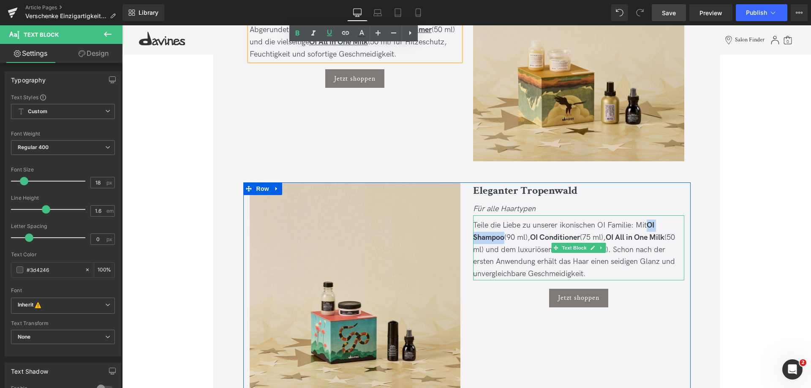
drag, startPoint x: 650, startPoint y: 227, endPoint x: 503, endPoint y: 238, distance: 146.5
click at [503, 238] on div "Teile die Liebe zu unserer ikonischen OI Familie: Mit OI Shampoo (90 ml), OI Co…" at bounding box center [578, 250] width 211 height 61
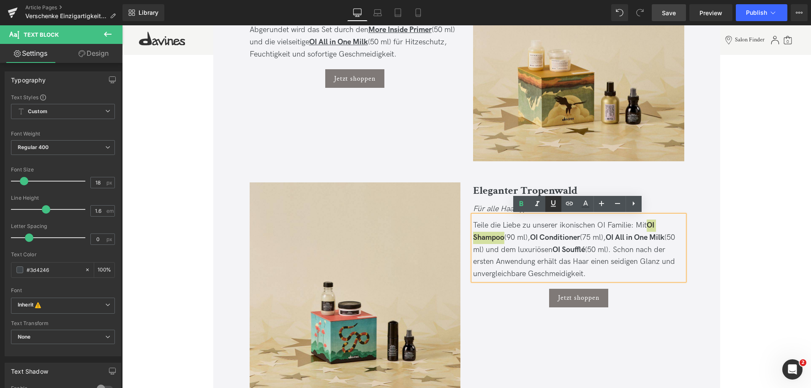
click at [550, 206] on icon at bounding box center [553, 204] width 10 height 10
drag, startPoint x: 533, startPoint y: 237, endPoint x: 582, endPoint y: 237, distance: 49.0
click at [580, 237] on strong "OI Conditioner" at bounding box center [555, 237] width 50 height 9
click at [556, 199] on icon at bounding box center [553, 204] width 10 height 10
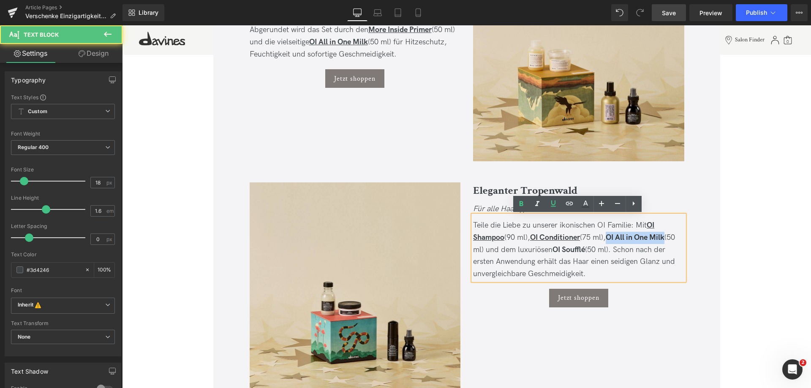
drag, startPoint x: 613, startPoint y: 237, endPoint x: 676, endPoint y: 236, distance: 62.9
click at [676, 236] on div "Teile die Liebe zu unserer ikonischen OI Familie: Mit OI Shampoo (90 ml), OI Co…" at bounding box center [578, 250] width 211 height 61
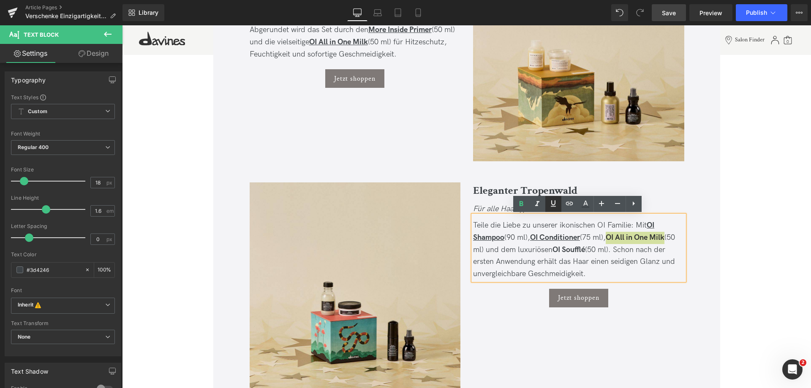
click at [553, 202] on icon at bounding box center [553, 204] width 10 height 10
click at [618, 237] on u "OI All in One Milk" at bounding box center [635, 237] width 59 height 9
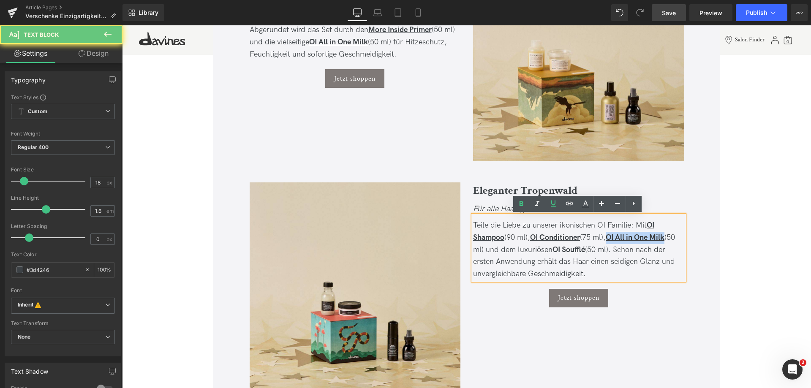
click at [625, 237] on u "OI All in One Milk" at bounding box center [635, 237] width 59 height 9
click at [633, 275] on div "Teile die Liebe zu unserer ikonischen OI Familie: Mit OI Shampoo (90 ml), OI Co…" at bounding box center [578, 250] width 211 height 61
click at [626, 235] on u "OI All in One Milk" at bounding box center [635, 237] width 59 height 9
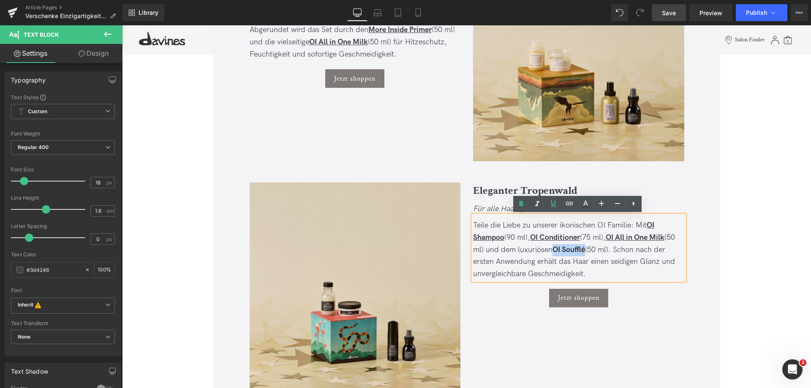
drag, startPoint x: 566, startPoint y: 248, endPoint x: 597, endPoint y: 250, distance: 31.3
click at [585, 250] on strong "OI Soufflé" at bounding box center [568, 249] width 33 height 9
click at [558, 205] on icon at bounding box center [553, 204] width 10 height 10
drag, startPoint x: 650, startPoint y: 225, endPoint x: 503, endPoint y: 236, distance: 147.8
click at [503, 236] on u "OI Shampoo" at bounding box center [563, 231] width 181 height 21
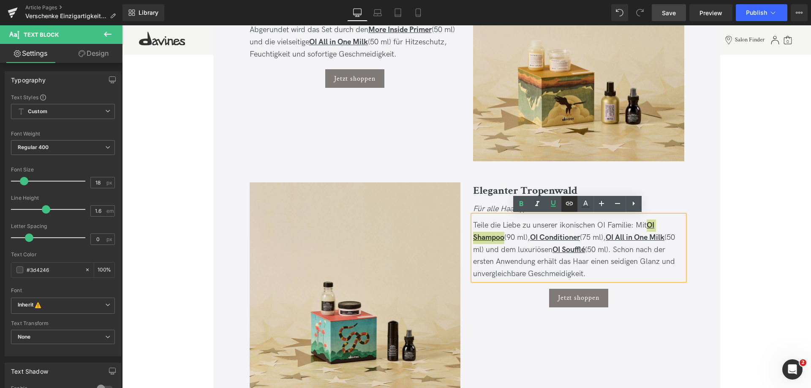
click at [573, 200] on icon at bounding box center [569, 204] width 10 height 10
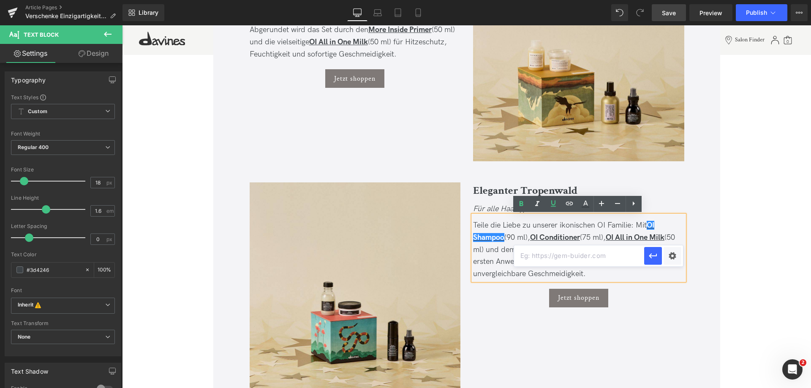
click at [540, 259] on input "text" at bounding box center [579, 255] width 130 height 21
paste input "https://de.davines.com/products/nordische-wildnis"
type input "https://de.davines.com/products/oi-shampoo"
click at [654, 254] on icon "button" at bounding box center [653, 256] width 10 height 10
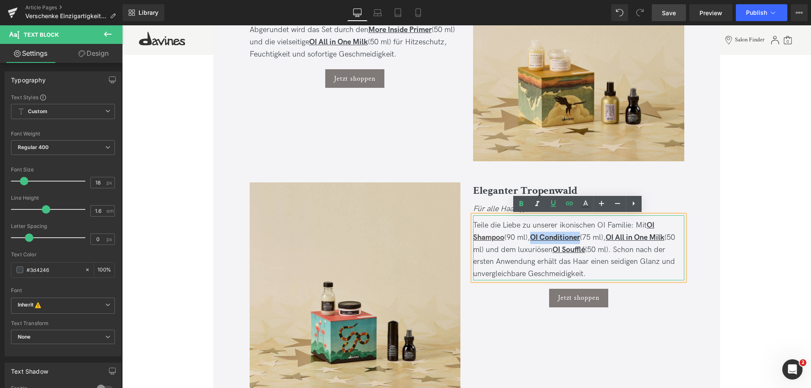
drag, startPoint x: 533, startPoint y: 236, endPoint x: 582, endPoint y: 237, distance: 49.0
click at [580, 237] on u "OI Conditioner" at bounding box center [555, 237] width 50 height 9
click at [569, 206] on icon at bounding box center [569, 204] width 10 height 10
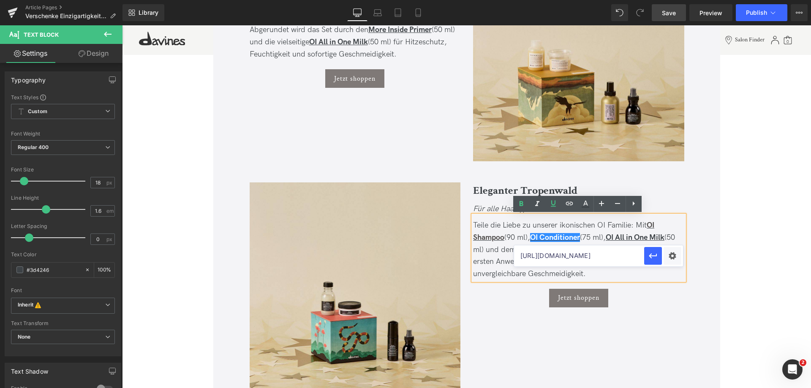
click at [573, 251] on input "https://de.davines.com/products/oi-shampoo" at bounding box center [579, 255] width 130 height 21
paste input "https://de.davines.com/products/oi-shampoo"
type input "https://de.davines.com/products/oi-conditioner"
click at [656, 260] on icon "button" at bounding box center [653, 256] width 10 height 10
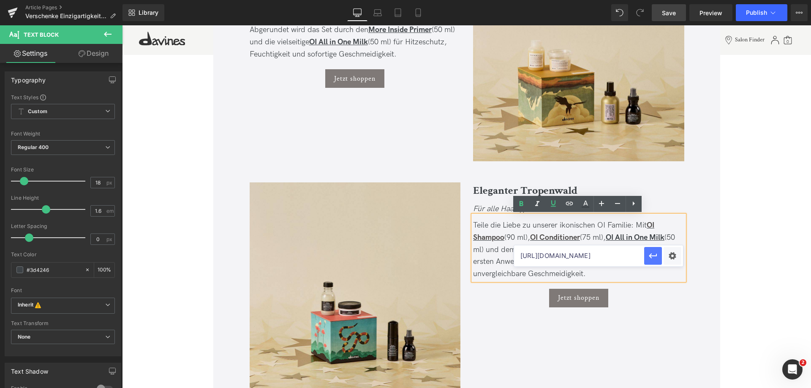
scroll to position [0, 0]
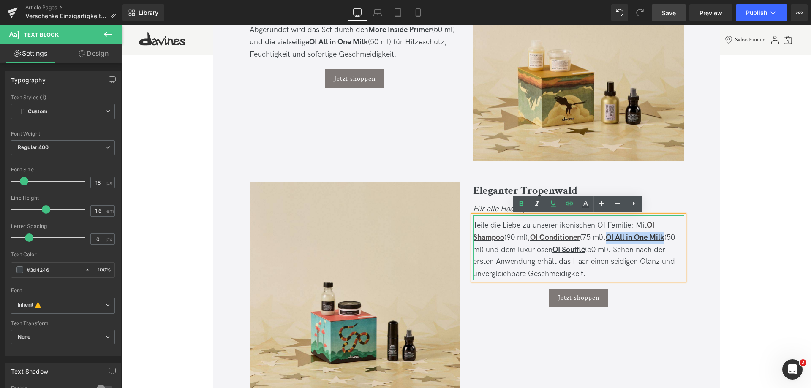
drag, startPoint x: 613, startPoint y: 237, endPoint x: 672, endPoint y: 240, distance: 58.4
click at [664, 240] on u "OI All in One Milk" at bounding box center [635, 237] width 59 height 9
click at [566, 202] on icon at bounding box center [569, 204] width 10 height 10
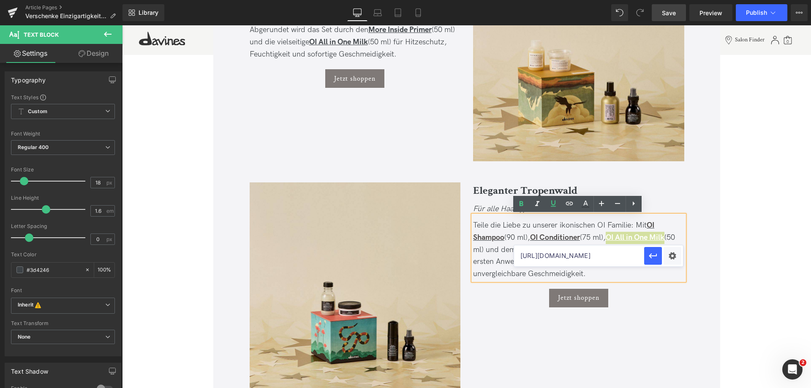
click at [595, 256] on input "https://de.davines.com/products/oi-conditioner" at bounding box center [579, 255] width 130 height 21
paste input "https://de.davines.com/products/oi-shampoo"
type input "https://de.davines.com/products/oi-all-in-one-milk"
click at [650, 261] on icon "button" at bounding box center [653, 256] width 10 height 10
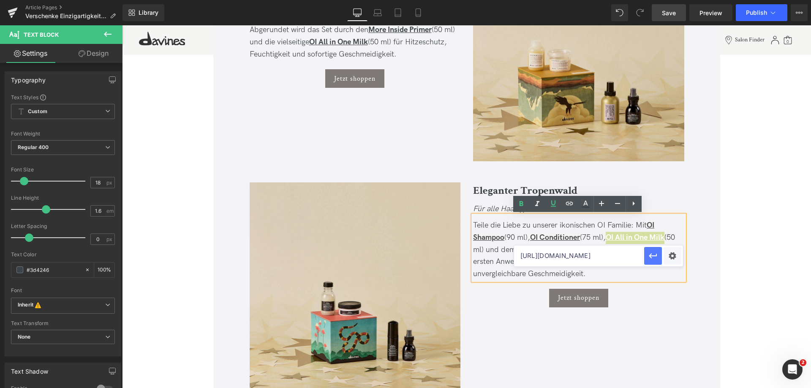
scroll to position [0, 0]
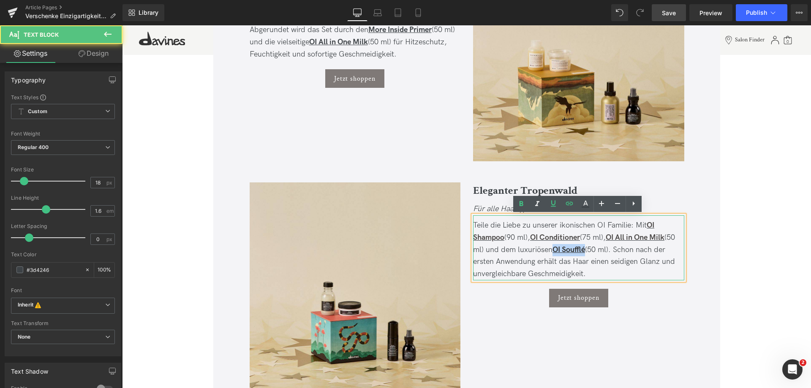
drag, startPoint x: 566, startPoint y: 251, endPoint x: 597, endPoint y: 252, distance: 31.3
click at [585, 252] on u "OI Soufflé" at bounding box center [568, 249] width 33 height 9
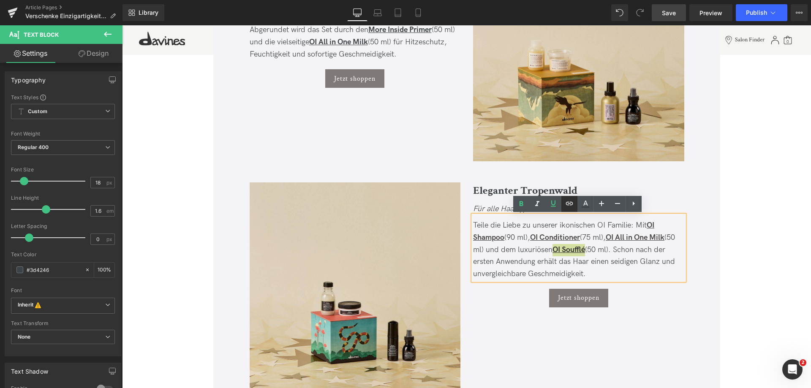
click at [569, 205] on icon at bounding box center [569, 204] width 10 height 10
click at [590, 268] on input "https://de.davines.com/products/oi-all-in-one-milk" at bounding box center [579, 268] width 130 height 21
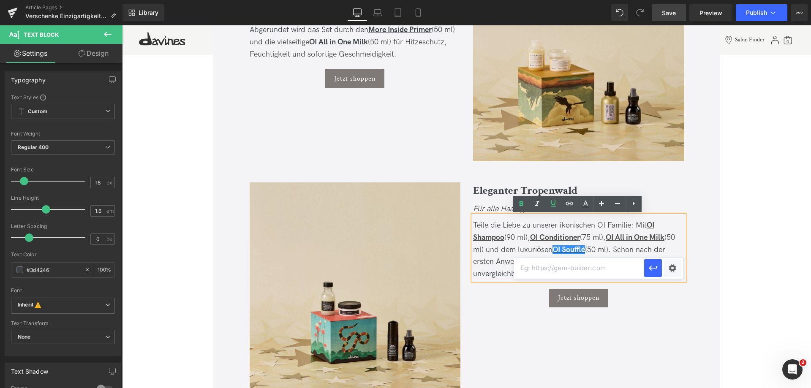
paste input "https://de.davines.com/products/oi-shampoo"
type input "https://de.davines.com/products/oi-souffle"
click at [650, 263] on icon "button" at bounding box center [653, 268] width 10 height 10
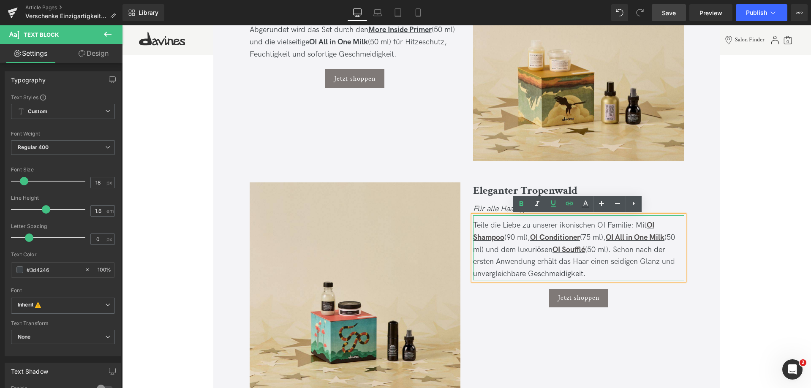
click at [596, 260] on div "Teile die Liebe zu unserer ikonischen OI Familie: Mit OI Shampoo (90 ml), OI Co…" at bounding box center [578, 250] width 211 height 61
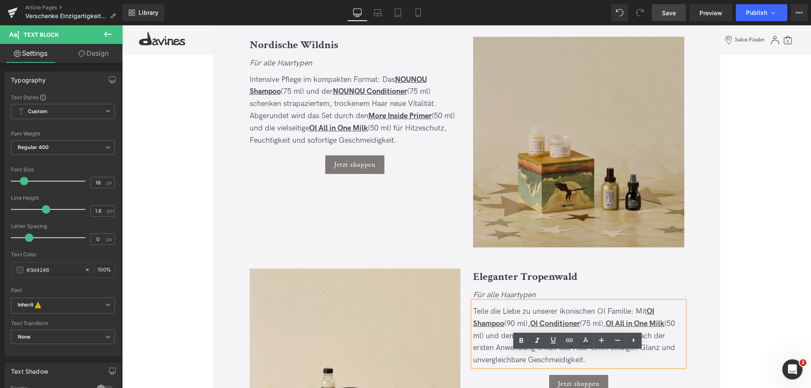
scroll to position [929, 0]
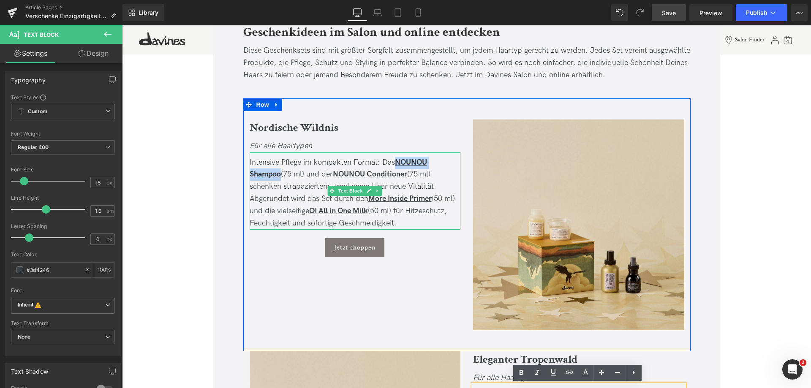
drag, startPoint x: 397, startPoint y: 162, endPoint x: 278, endPoint y: 180, distance: 121.0
click at [278, 180] on div "Intensive Pflege im kompakten Format: Das NOUNOU Shampoo (75 ml) und der NOUNOU…" at bounding box center [355, 193] width 211 height 73
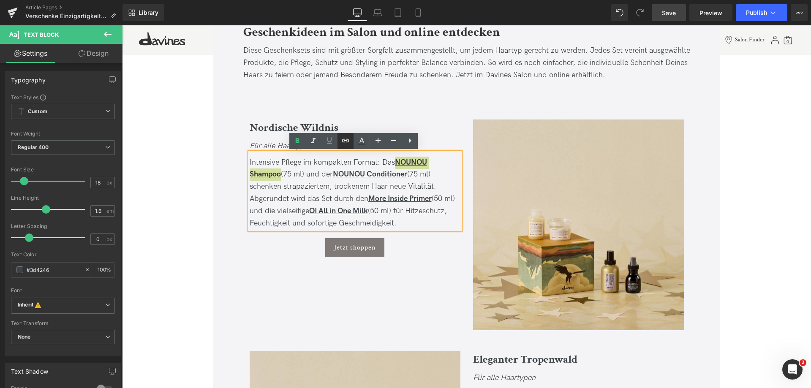
click at [343, 142] on icon at bounding box center [345, 141] width 10 height 10
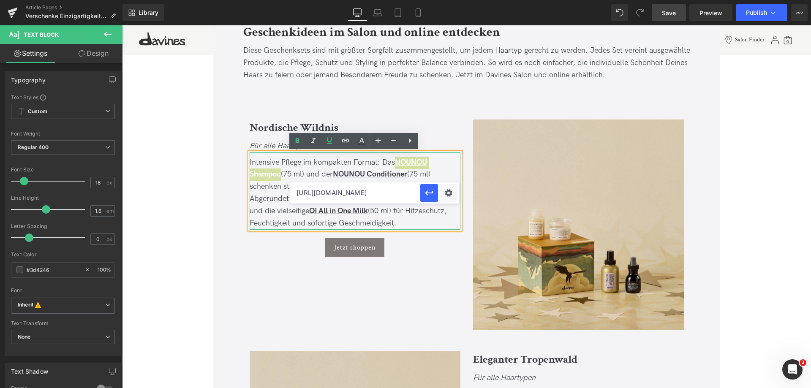
click at [384, 194] on input "https://de.davines.com/products/oi-souffle" at bounding box center [355, 192] width 130 height 21
paste input "https://de.davines.com/products/oi-shampoo"
type input "https://de.davines.com/products/nounou-shampoo"
drag, startPoint x: 432, startPoint y: 194, endPoint x: 259, endPoint y: 159, distance: 176.3
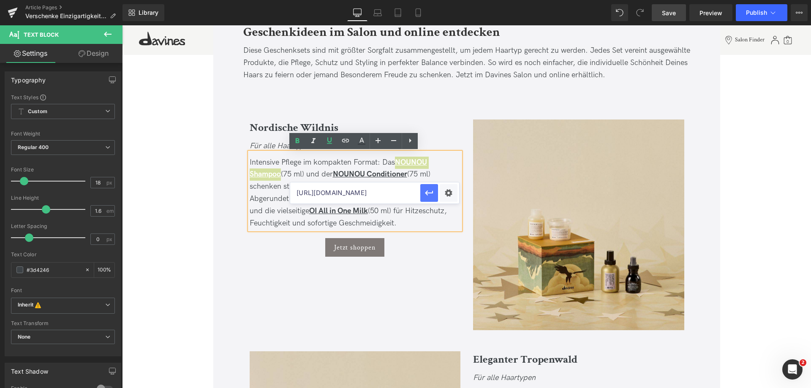
click at [432, 194] on icon "button" at bounding box center [429, 193] width 10 height 10
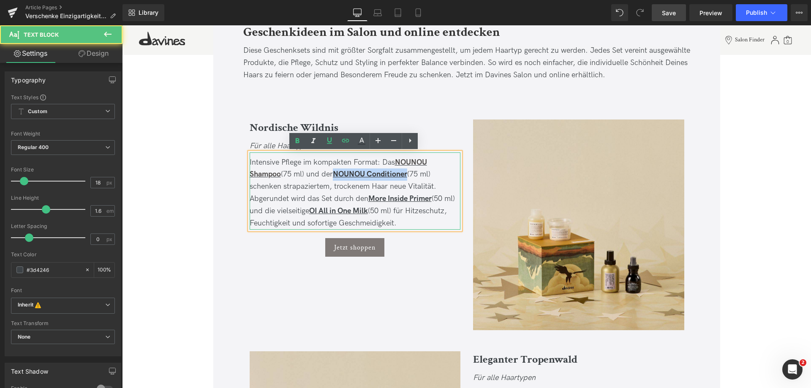
drag, startPoint x: 335, startPoint y: 174, endPoint x: 410, endPoint y: 174, distance: 74.3
click at [410, 174] on span "Intensive Pflege im kompakten Format: Das NOUNOU Shampoo (75 ml) und der NOUNOU…" at bounding box center [352, 193] width 205 height 70
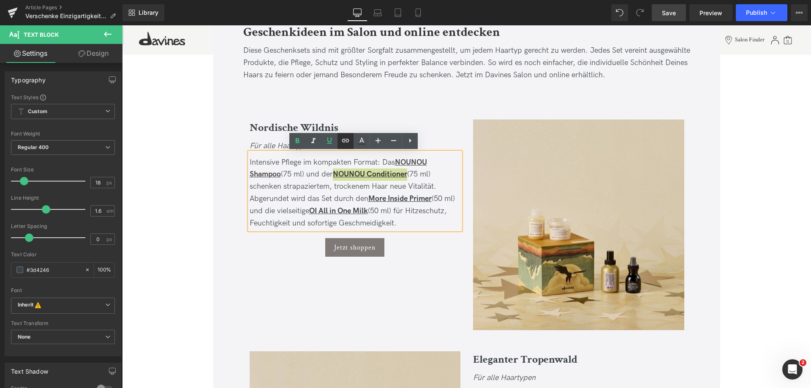
drag, startPoint x: 347, startPoint y: 138, endPoint x: 251, endPoint y: 188, distance: 107.9
click at [347, 138] on icon at bounding box center [345, 141] width 10 height 10
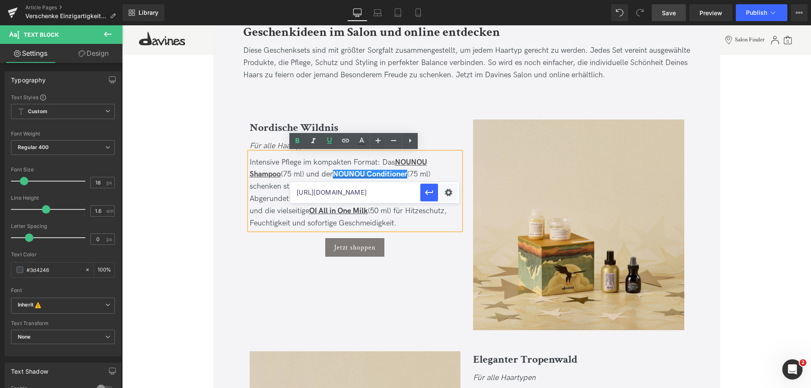
click at [375, 192] on input "https://de.davines.com/products/nounou-shampoo" at bounding box center [355, 192] width 130 height 21
paste input "https://de.davines.com/products/oi-shampoo"
type input "https://de.davines.com/products/nounou-conditioner"
click at [429, 195] on icon "button" at bounding box center [429, 193] width 10 height 10
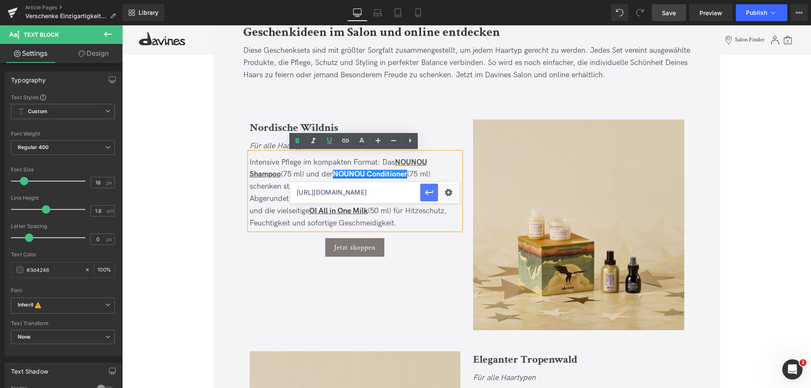
scroll to position [0, 0]
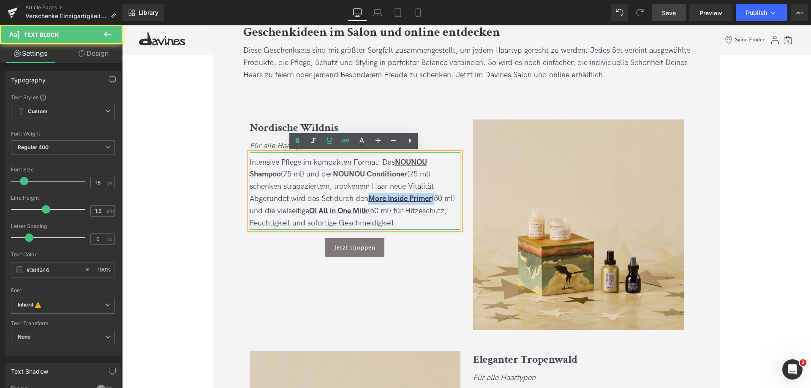
drag, startPoint x: 371, startPoint y: 197, endPoint x: 435, endPoint y: 197, distance: 63.4
click at [435, 197] on span "Intensive Pflege im kompakten Format: Das NOUNOU Shampoo (75 ml) und der NOUNOU…" at bounding box center [352, 193] width 205 height 70
click at [433, 201] on span "Intensive Pflege im kompakten Format: Das NOUNOU Shampoo (75 ml) und der NOUNOU…" at bounding box center [352, 193] width 205 height 70
drag, startPoint x: 433, startPoint y: 201, endPoint x: 370, endPoint y: 200, distance: 62.5
click at [370, 200] on span "Intensive Pflege im kompakten Format: Das NOUNOU Shampoo (75 ml) und der NOUNOU…" at bounding box center [352, 193] width 205 height 70
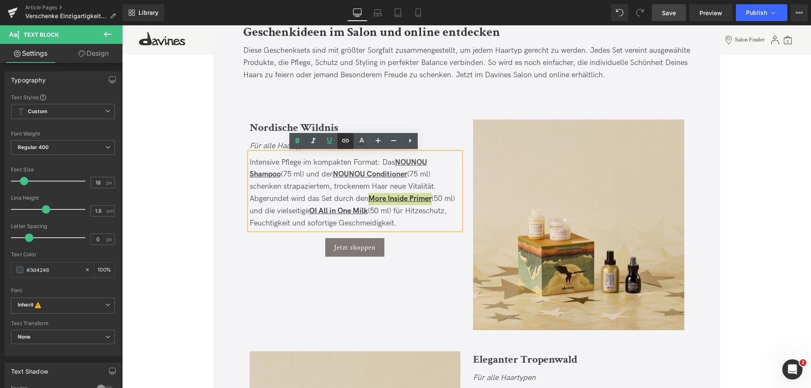
click at [346, 141] on icon at bounding box center [345, 141] width 10 height 10
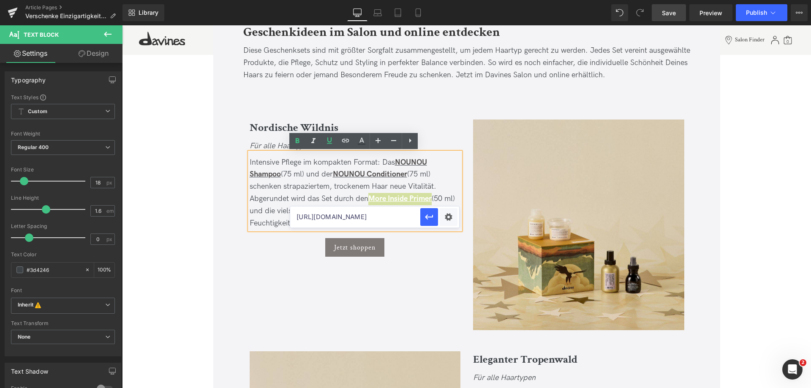
click at [369, 215] on input "https://de.davines.com/products/nounou-conditioner" at bounding box center [355, 217] width 130 height 21
paste input "https://de.davines.com/products/this-is-a-blow-dry-primer"
type input "https://de.davines.com/products/this-is-a-blow-dry-primer"
click at [429, 218] on icon "button" at bounding box center [429, 217] width 10 height 10
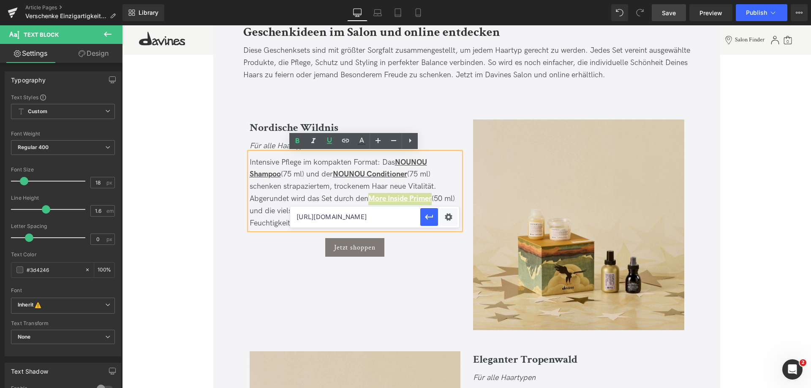
scroll to position [0, 0]
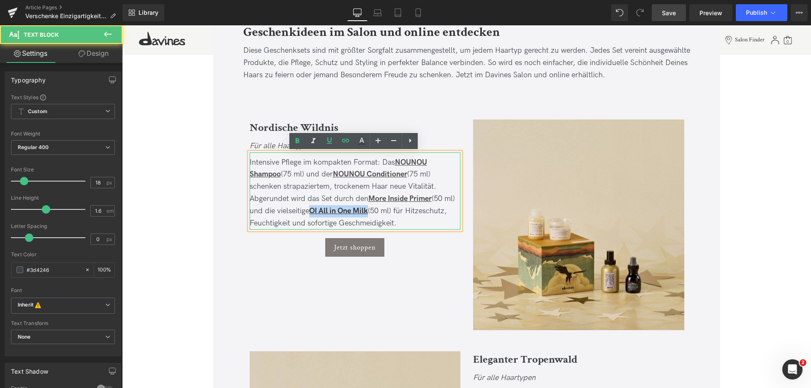
drag, startPoint x: 311, startPoint y: 211, endPoint x: 370, endPoint y: 214, distance: 59.2
click at [370, 214] on span "Intensive Pflege im kompakten Format: Das NOUNOU Shampoo (75 ml) und der NOUNOU…" at bounding box center [352, 193] width 205 height 70
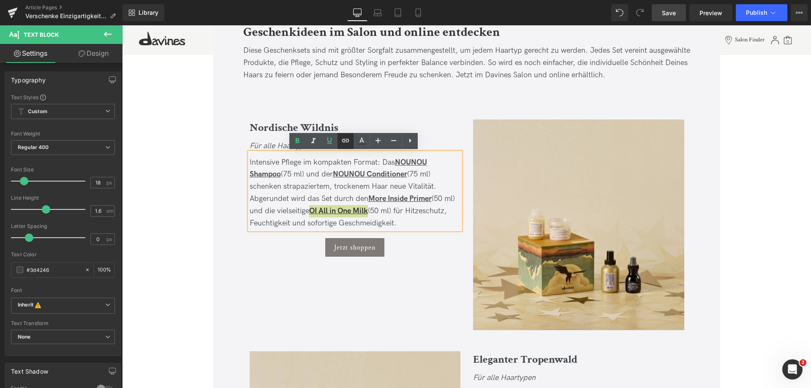
click at [340, 139] on link at bounding box center [345, 141] width 16 height 16
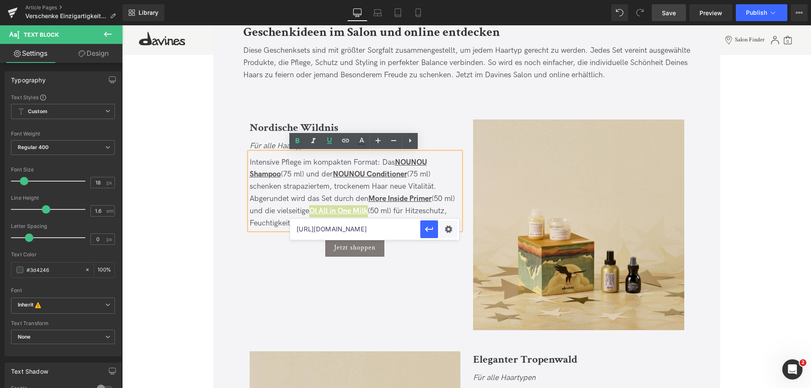
click at [357, 226] on input "https://de.davines.com/products/this-is-a-blow-dry-primer" at bounding box center [355, 229] width 130 height 21
type input "https://de.davines.com/products/oi-all-in-one-milk"
drag, startPoint x: 429, startPoint y: 228, endPoint x: 305, endPoint y: 201, distance: 127.1
click at [429, 228] on icon "button" at bounding box center [429, 229] width 10 height 10
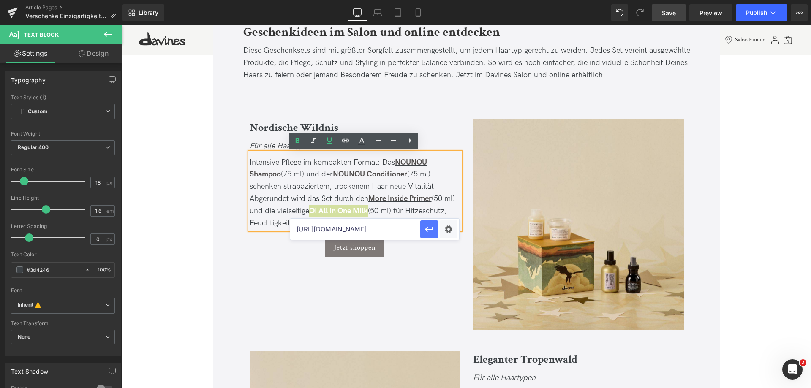
scroll to position [0, 0]
click at [416, 221] on div "Intensive Pflege im kompakten Format: Das NOUNOU Shampoo (75 ml) und der NOUNOU…" at bounding box center [355, 193] width 211 height 73
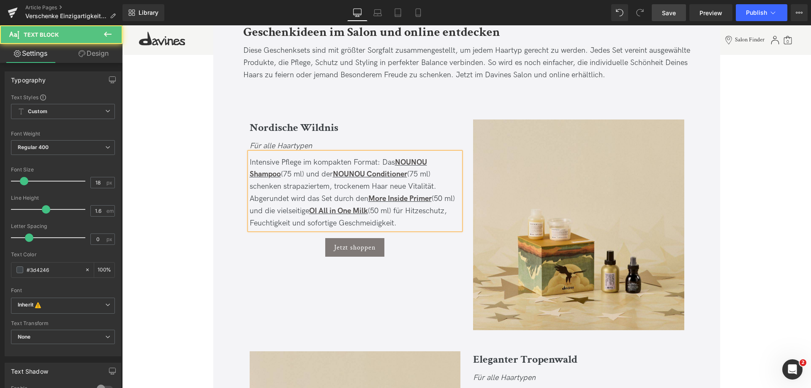
click at [666, 14] on span "Save" at bounding box center [669, 12] width 14 height 9
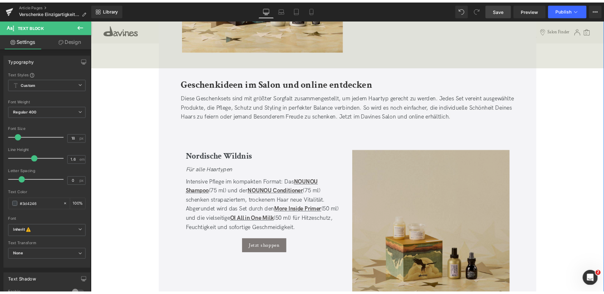
scroll to position [887, 0]
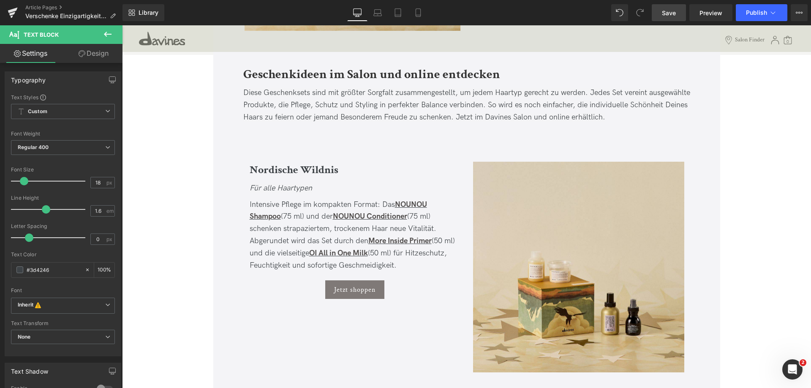
click at [675, 13] on span "Save" at bounding box center [669, 12] width 14 height 9
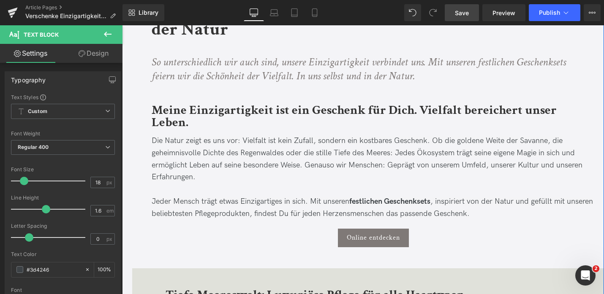
scroll to position [253, 0]
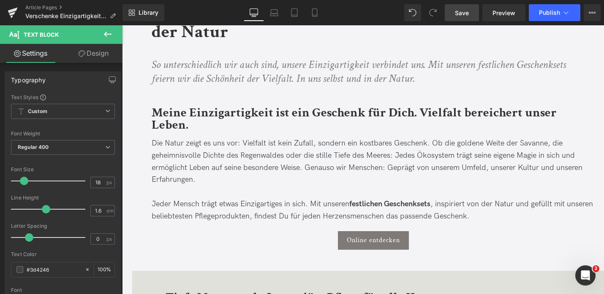
click at [462, 19] on link "Save" at bounding box center [462, 12] width 34 height 17
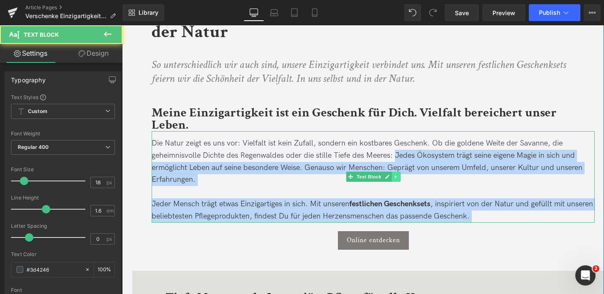
drag, startPoint x: 397, startPoint y: 142, endPoint x: 396, endPoint y: 161, distance: 18.6
click at [396, 161] on div "Die Natur zeigt es uns vor: Vielfalt ist kein Zufall, sondern ein kostbares Ges…" at bounding box center [373, 177] width 443 height 92
click at [396, 161] on p "Die Natur zeigt es uns vor: Vielfalt ist kein Zufall, sondern ein kostbares Ges…" at bounding box center [373, 162] width 443 height 49
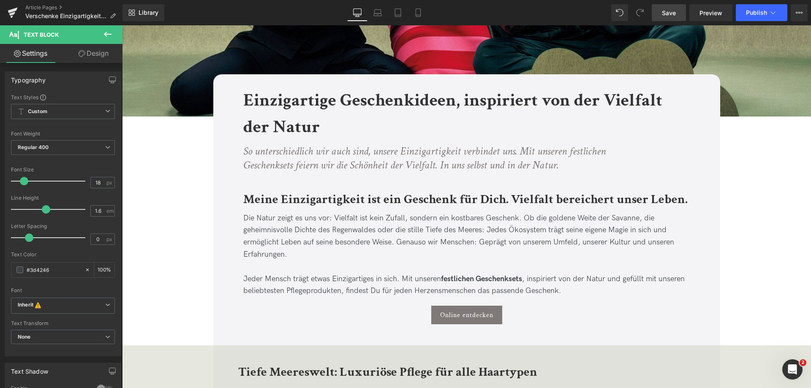
click at [671, 12] on span "Save" at bounding box center [669, 12] width 14 height 9
click at [662, 12] on link "Save" at bounding box center [669, 12] width 34 height 17
click at [665, 15] on span "Save" at bounding box center [669, 12] width 14 height 9
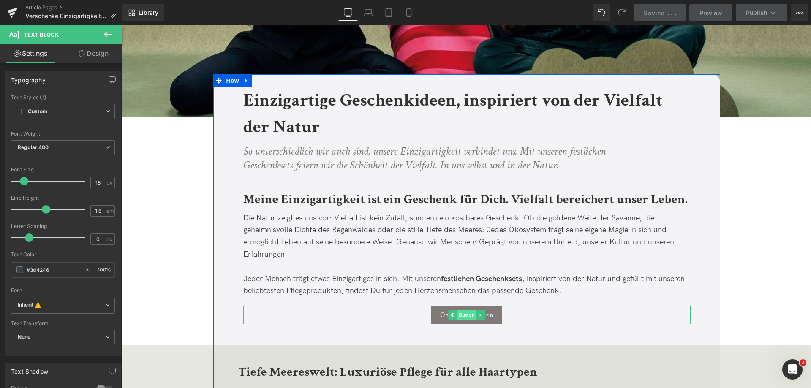
click at [463, 318] on span "Button" at bounding box center [466, 315] width 19 height 10
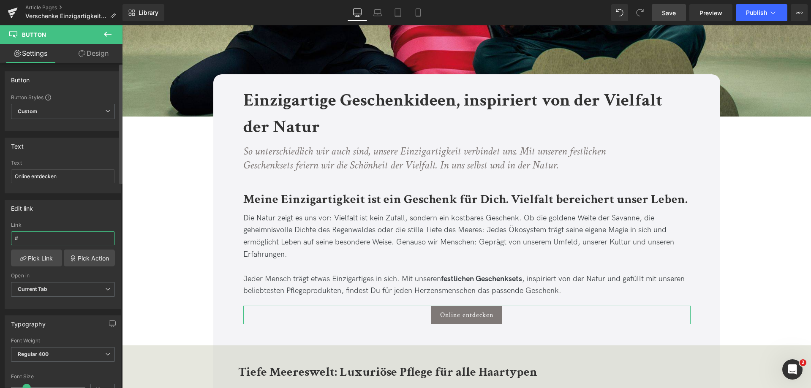
click at [35, 240] on input "#" at bounding box center [63, 238] width 104 height 14
type input "d"
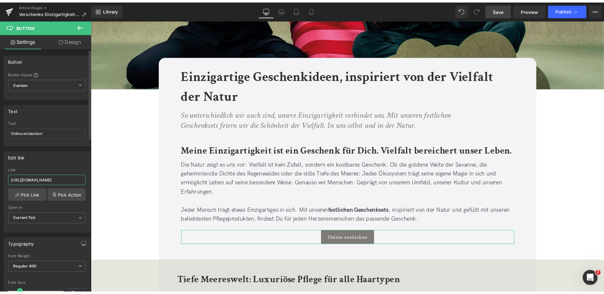
scroll to position [0, 0]
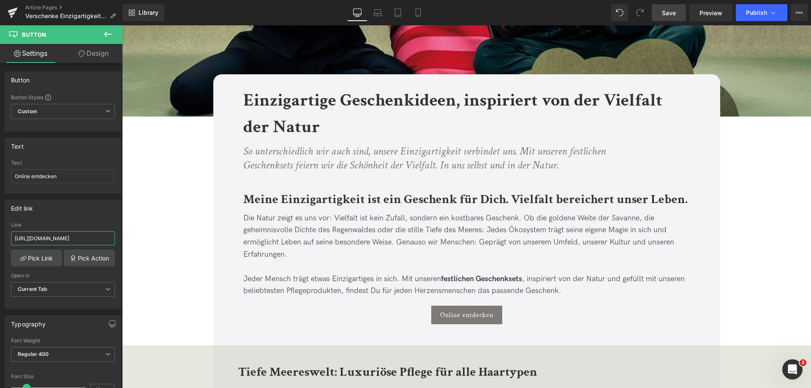
type input "https://de.davines.com/collections/geschenkideen"
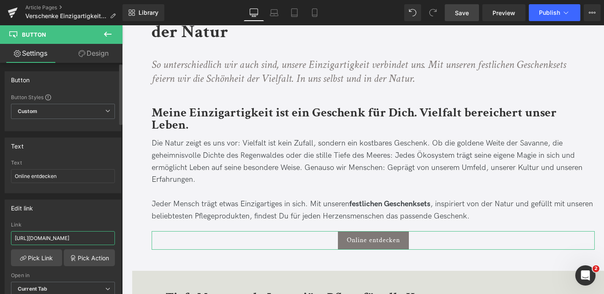
click at [16, 239] on input "https://de.davines.com/collections/geschenkideen" at bounding box center [63, 238] width 104 height 14
drag, startPoint x: 137, startPoint y: 264, endPoint x: 123, endPoint y: 240, distance: 27.8
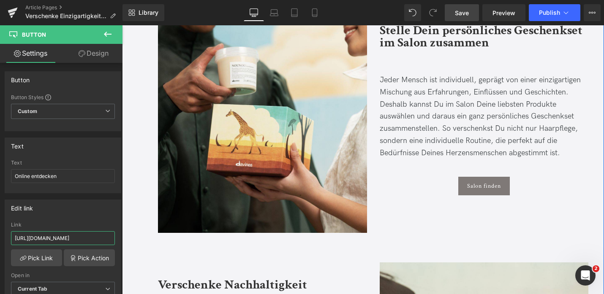
scroll to position [2154, 0]
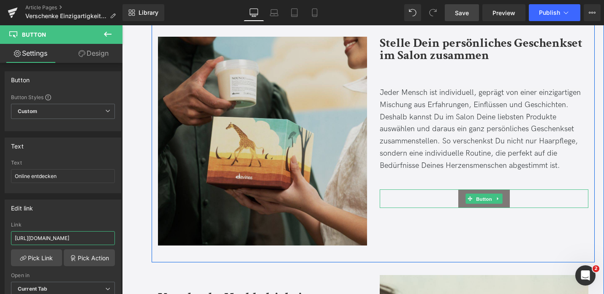
drag, startPoint x: 483, startPoint y: 181, endPoint x: 172, endPoint y: 221, distance: 313.0
click at [483, 194] on span "Button" at bounding box center [483, 199] width 19 height 10
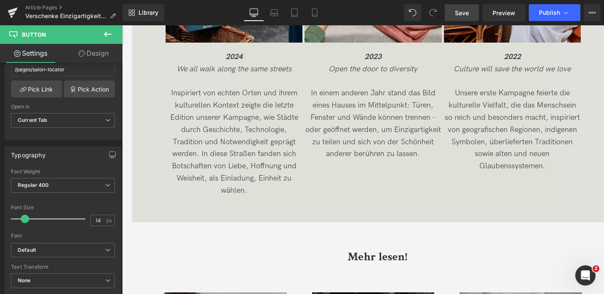
scroll to position [3041, 0]
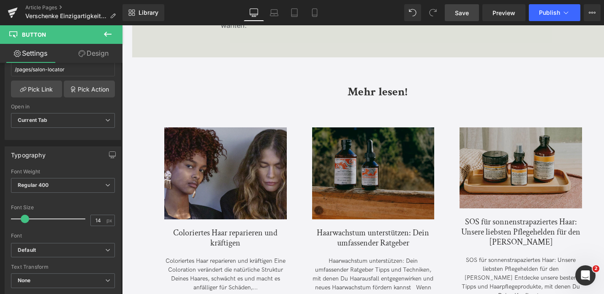
click at [469, 16] on span "Save" at bounding box center [462, 12] width 14 height 9
